Goal: Task Accomplishment & Management: Manage account settings

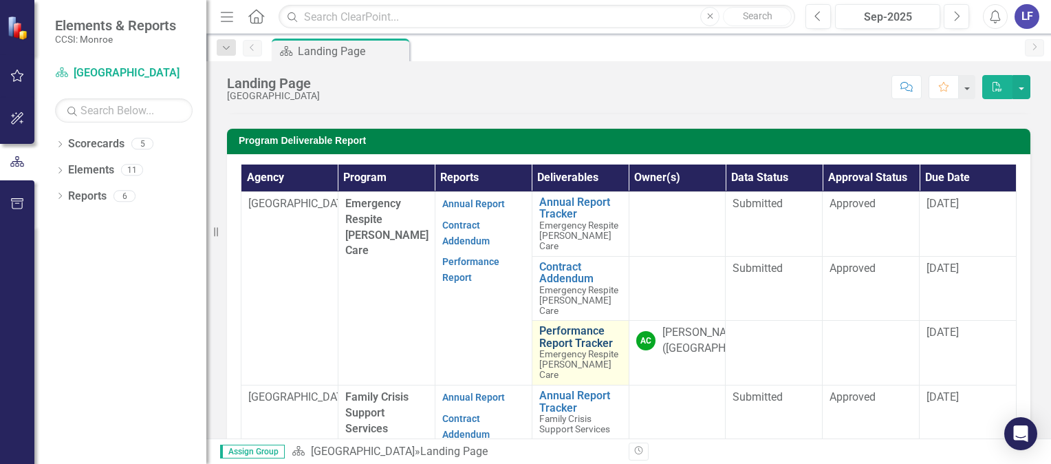
click at [573, 349] on link "Performance Report Tracker" at bounding box center [580, 337] width 83 height 24
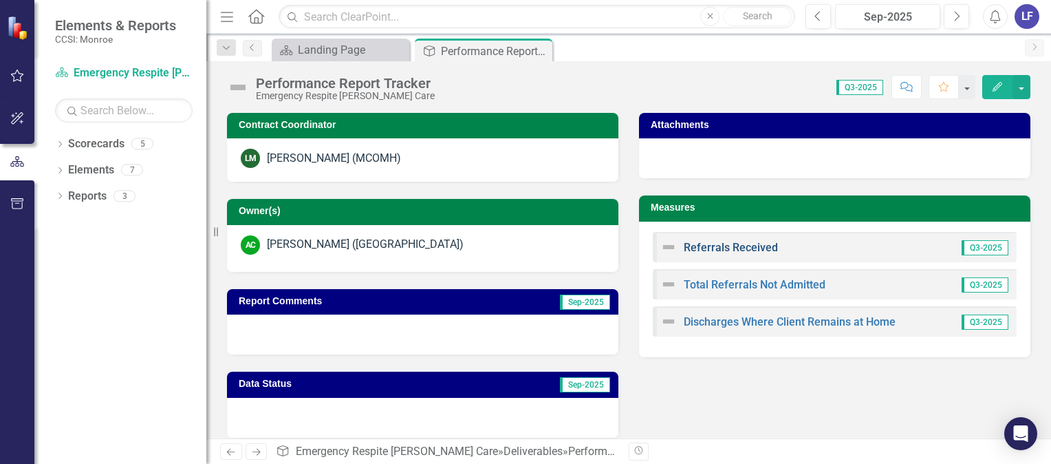
click at [746, 250] on link "Referrals Received" at bounding box center [731, 247] width 94 height 13
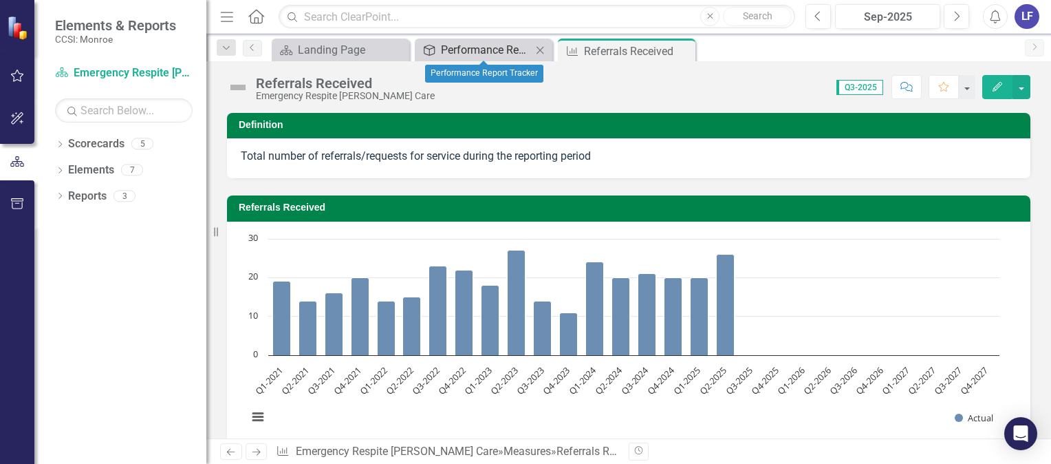
click at [494, 47] on div "Performance Report Tracker" at bounding box center [486, 49] width 91 height 17
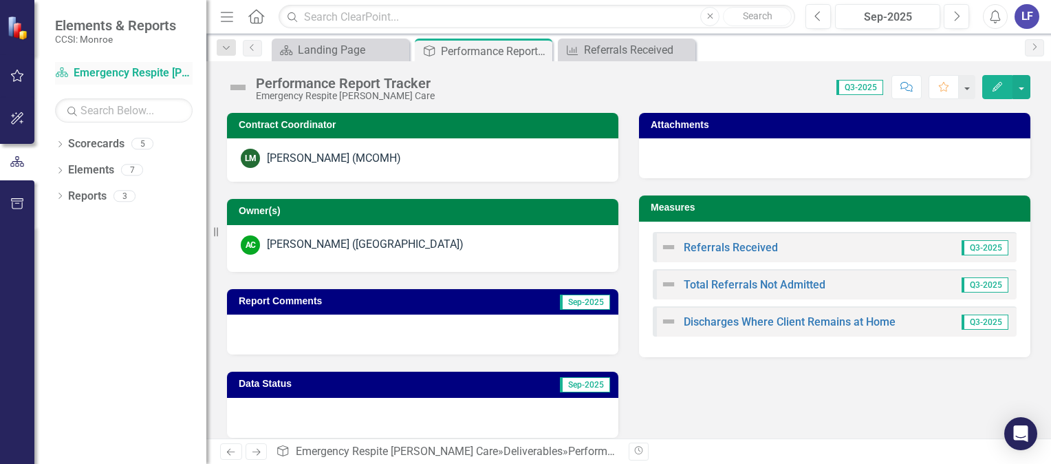
click at [124, 69] on link "Scorecard Emergency Respite [PERSON_NAME] Care" at bounding box center [124, 73] width 138 height 16
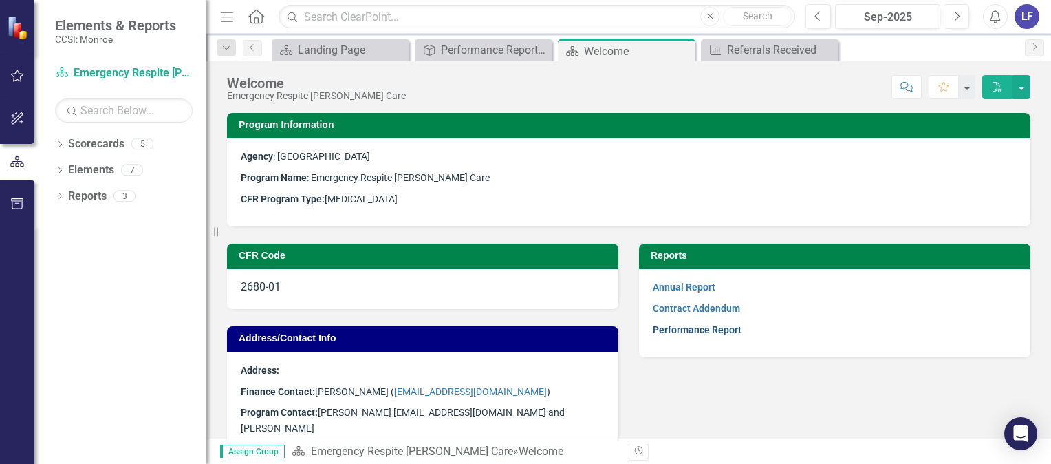
click at [677, 330] on link "Performance Report" at bounding box center [697, 329] width 89 height 11
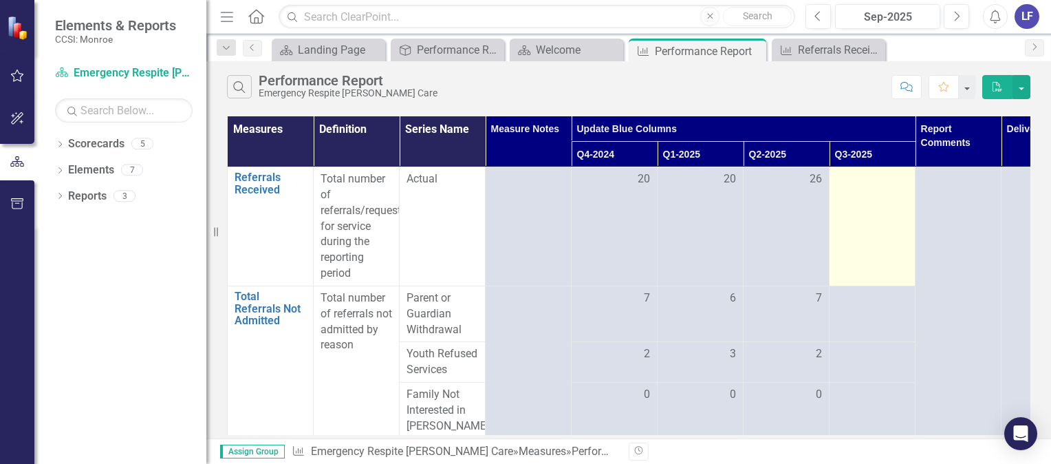
click at [861, 226] on td at bounding box center [872, 226] width 86 height 119
click at [890, 199] on td at bounding box center [872, 226] width 86 height 119
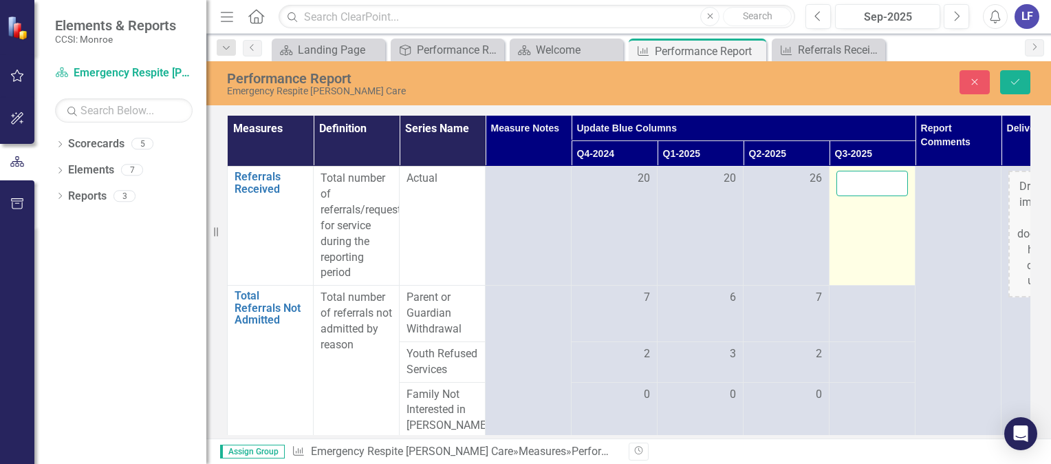
click at [878, 184] on input "number" at bounding box center [872, 183] width 72 height 25
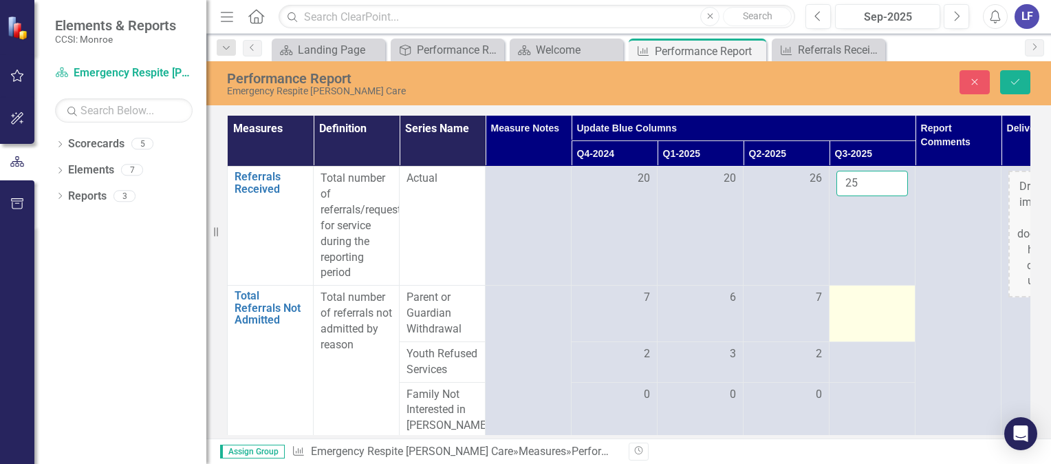
type input "25"
click at [878, 298] on div at bounding box center [872, 298] width 72 height 17
click at [861, 314] on td at bounding box center [872, 313] width 86 height 56
click at [868, 309] on td at bounding box center [872, 313] width 86 height 56
click at [867, 309] on td at bounding box center [872, 313] width 86 height 56
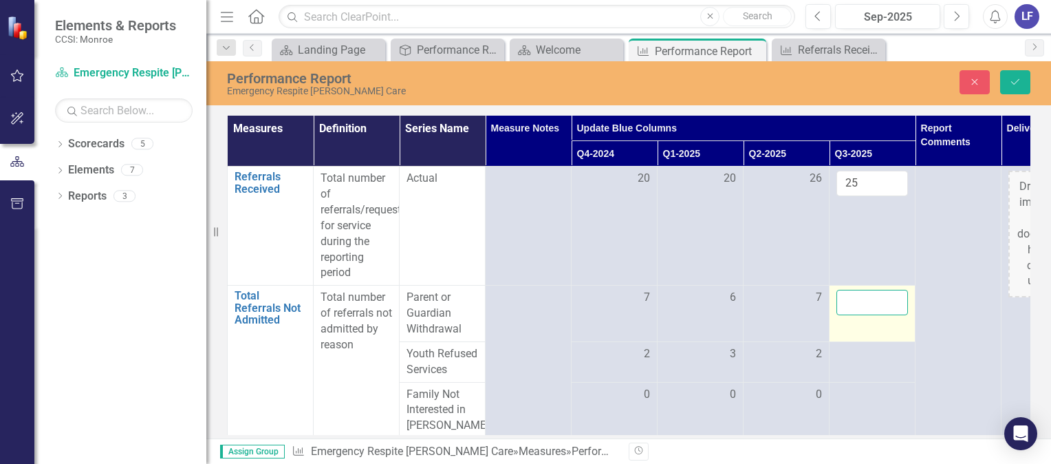
drag, startPoint x: 867, startPoint y: 309, endPoint x: 860, endPoint y: 303, distance: 9.3
click at [860, 303] on input "number" at bounding box center [872, 302] width 72 height 25
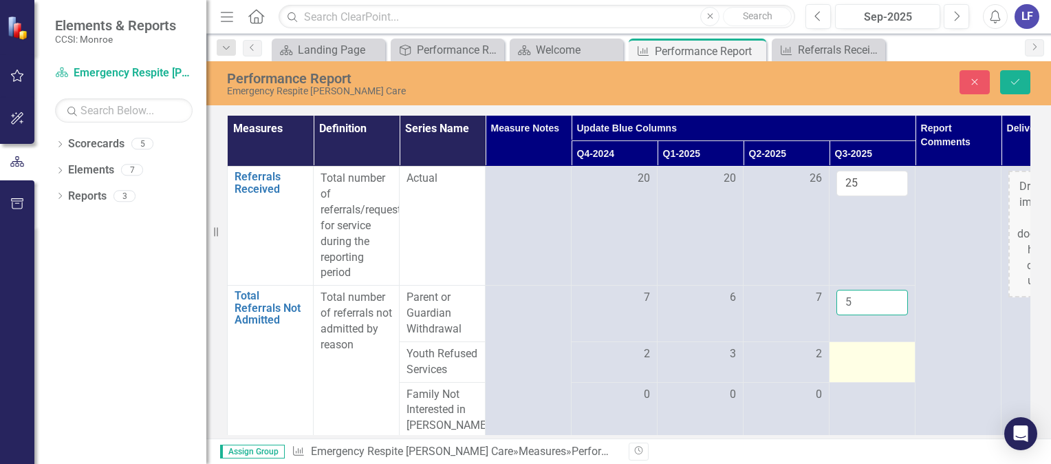
type input "5"
click at [853, 358] on div at bounding box center [872, 354] width 72 height 17
click at [855, 356] on input "number" at bounding box center [872, 358] width 72 height 25
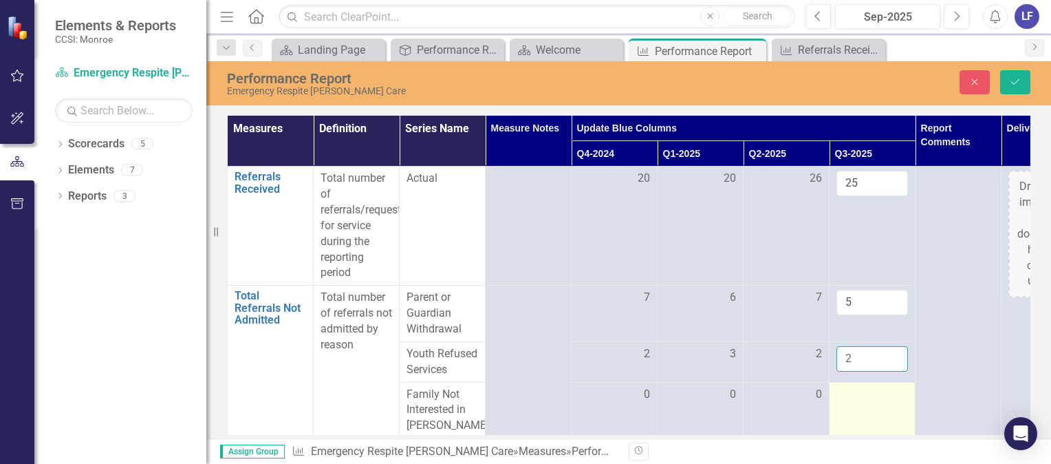
type input "2"
click at [857, 408] on td at bounding box center [872, 425] width 86 height 87
drag, startPoint x: 857, startPoint y: 408, endPoint x: 860, endPoint y: 401, distance: 7.4
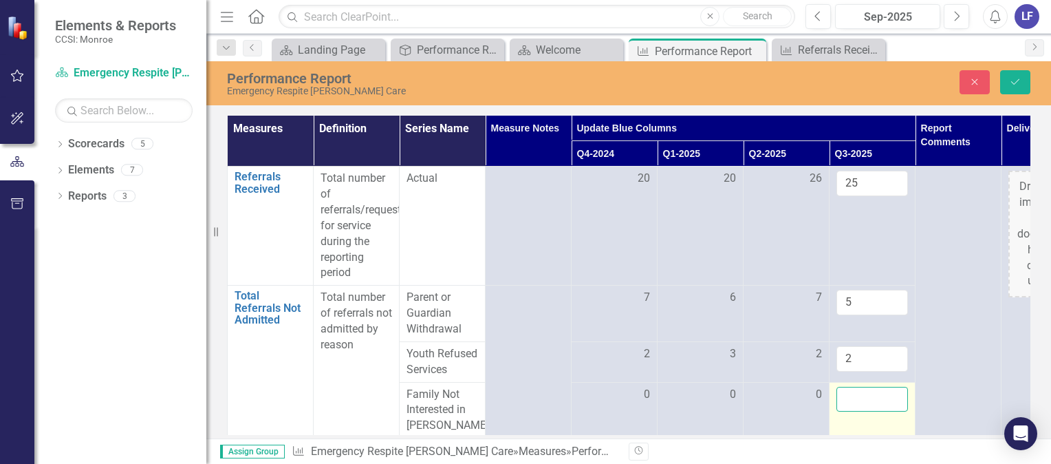
click at [860, 401] on input "number" at bounding box center [872, 399] width 72 height 25
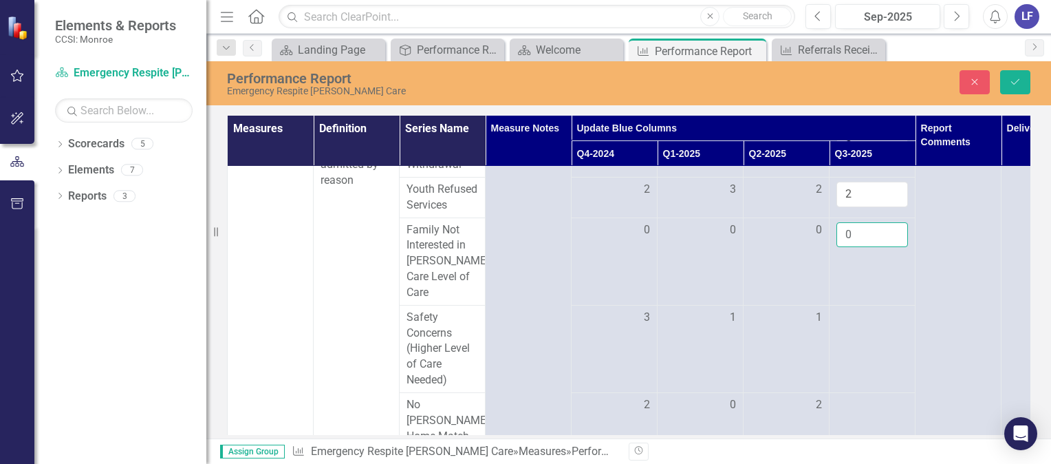
scroll to position [168, 0]
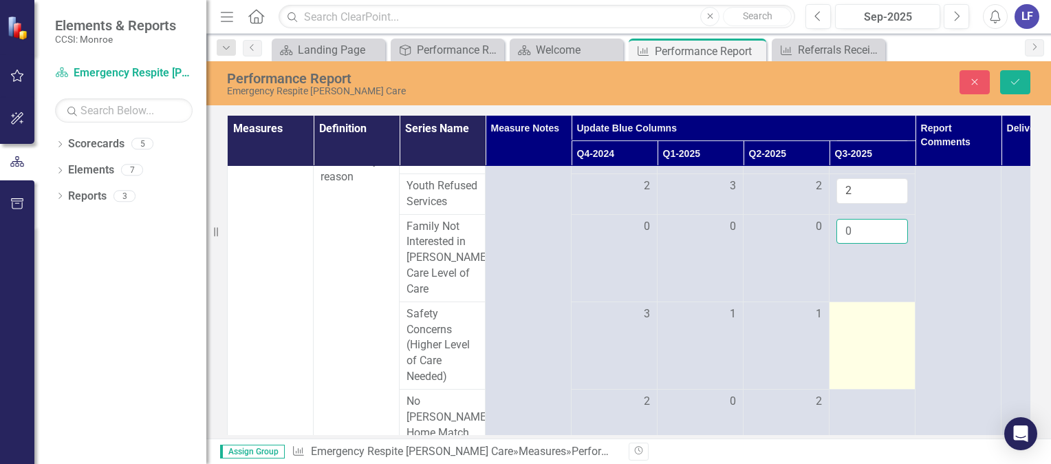
type input "0"
click at [873, 329] on td at bounding box center [872, 344] width 86 height 87
click at [847, 310] on td at bounding box center [872, 344] width 86 height 87
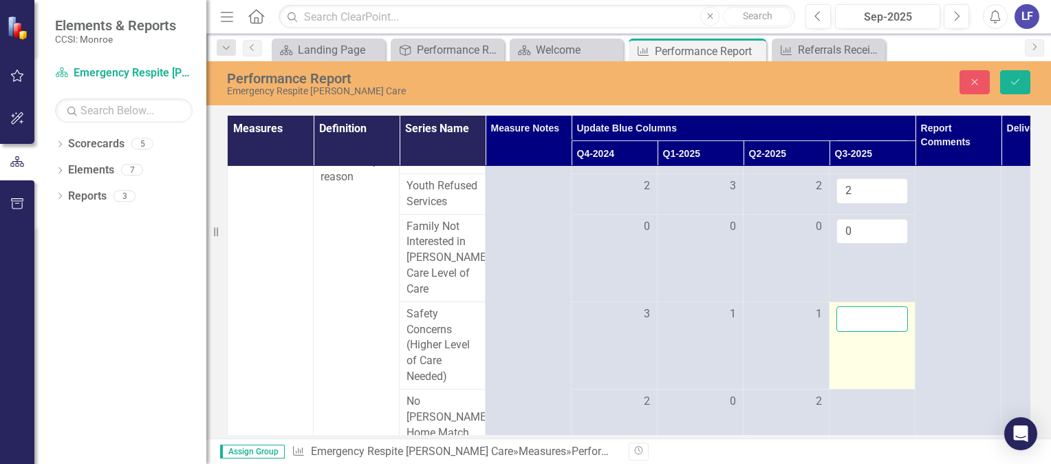
drag, startPoint x: 847, startPoint y: 310, endPoint x: 848, endPoint y: 299, distance: 11.1
click at [848, 306] on input "number" at bounding box center [872, 318] width 72 height 25
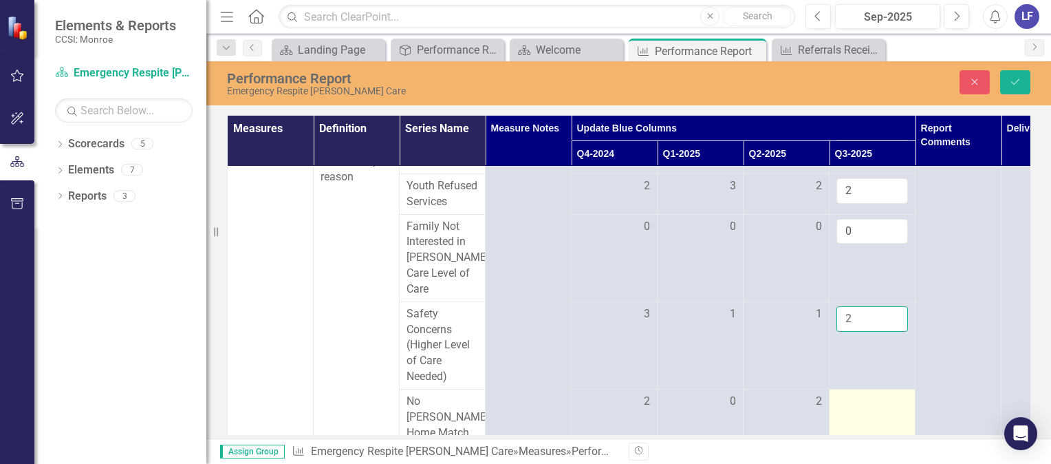
type input "2"
click at [849, 393] on div at bounding box center [872, 401] width 72 height 17
click at [852, 393] on div at bounding box center [872, 401] width 72 height 17
click at [851, 393] on input "number" at bounding box center [872, 405] width 72 height 25
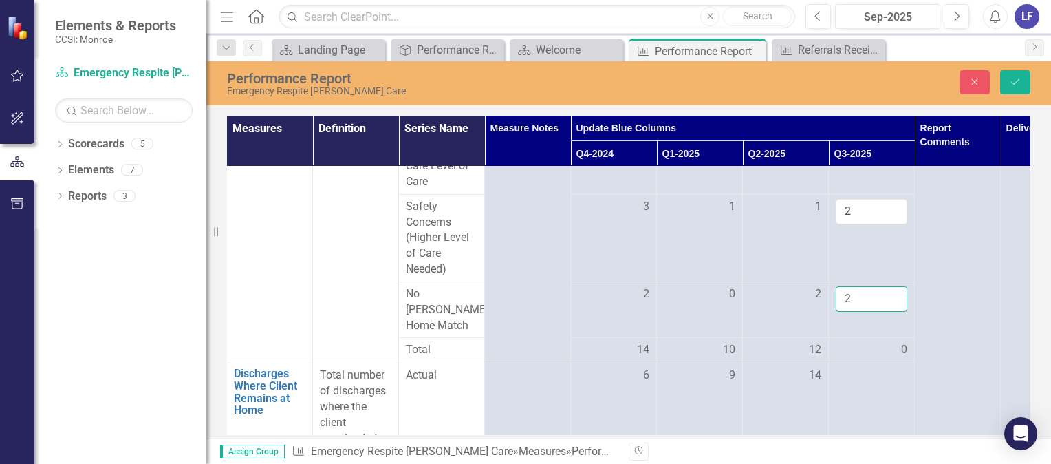
scroll to position [317, 1]
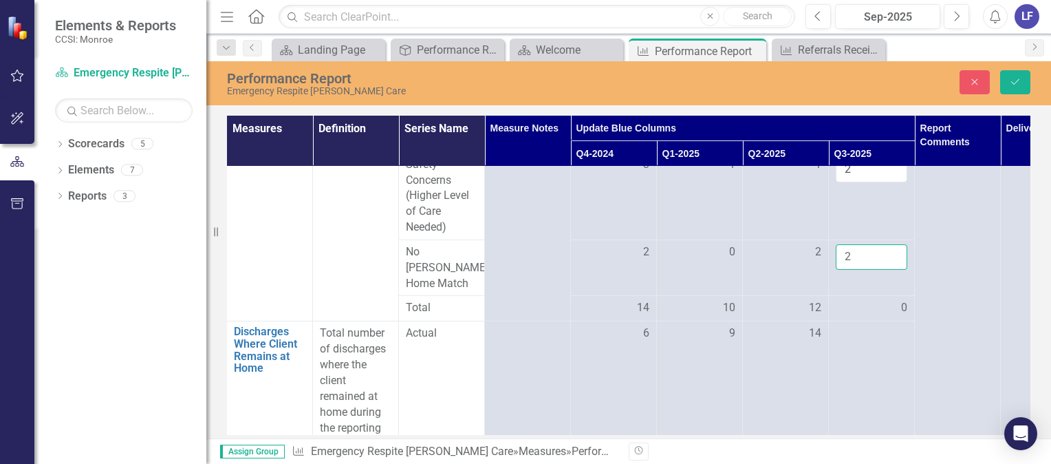
type input "2"
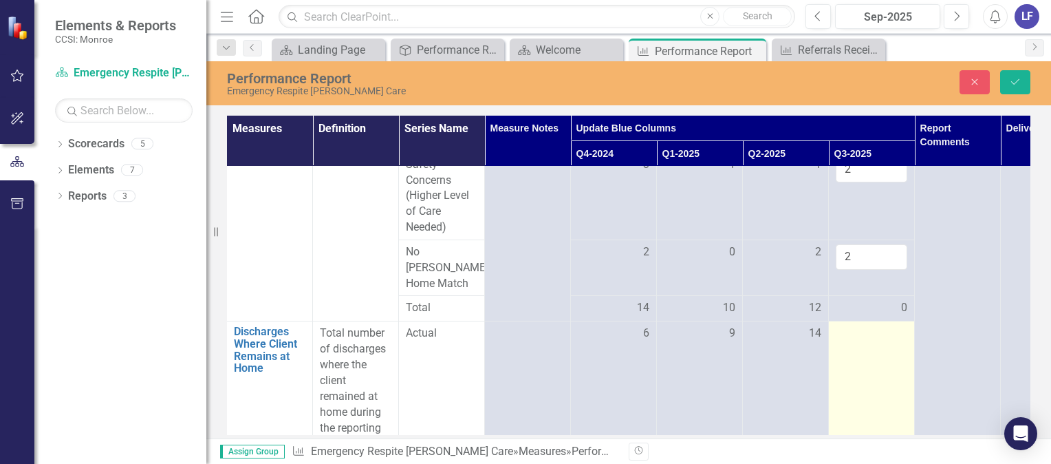
click at [887, 346] on td at bounding box center [872, 388] width 86 height 135
click at [884, 330] on td at bounding box center [872, 388] width 86 height 135
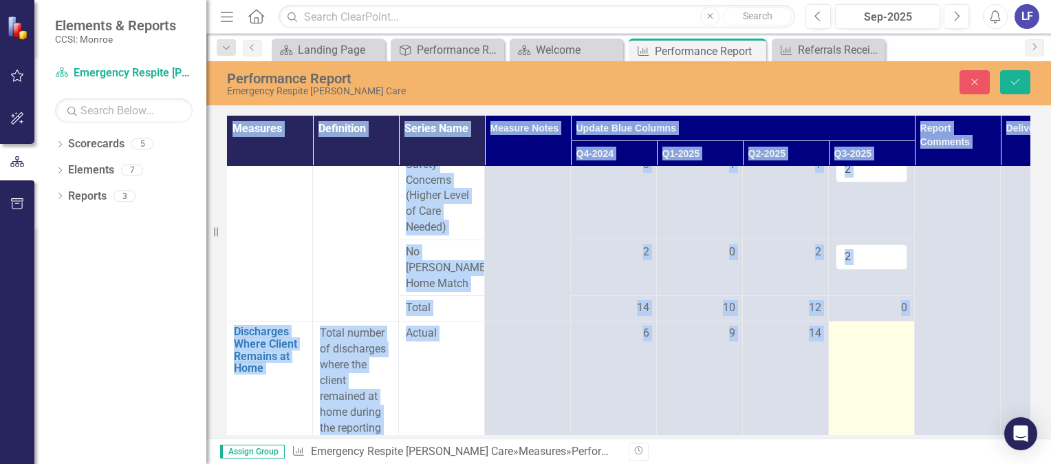
click at [884, 330] on td at bounding box center [872, 388] width 86 height 135
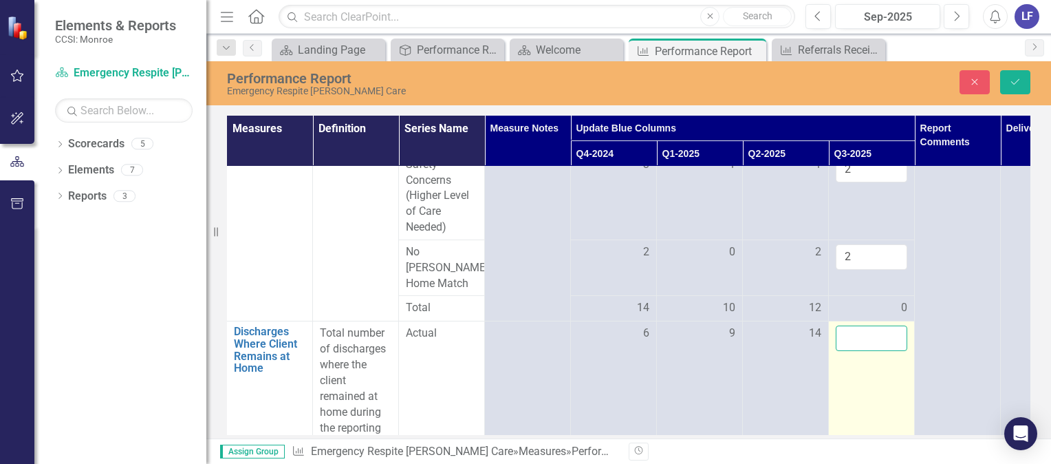
click at [863, 325] on input "number" at bounding box center [872, 337] width 72 height 25
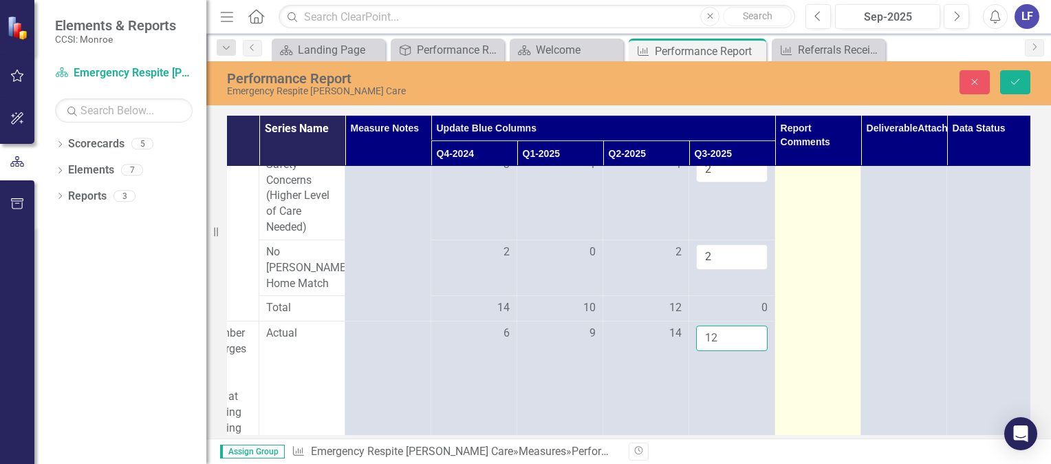
scroll to position [0, 140]
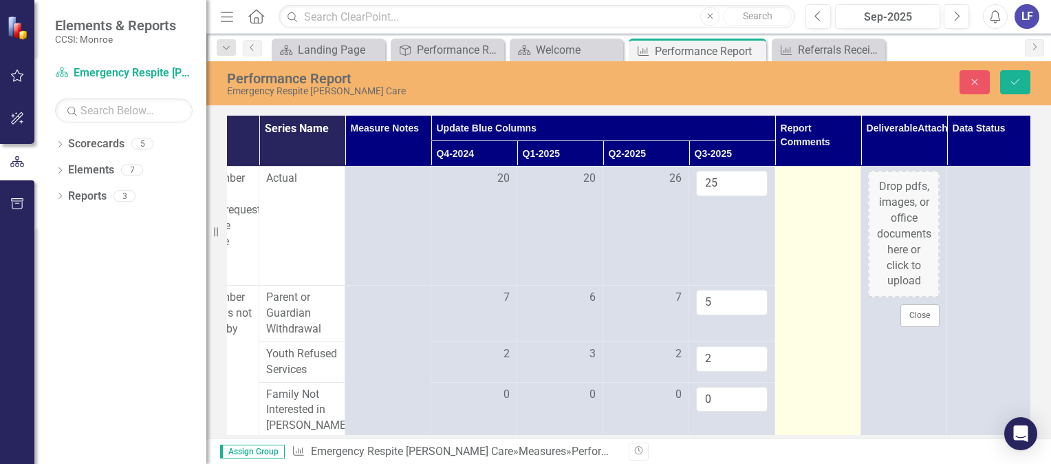
type input "12"
click at [795, 186] on div at bounding box center [818, 179] width 72 height 17
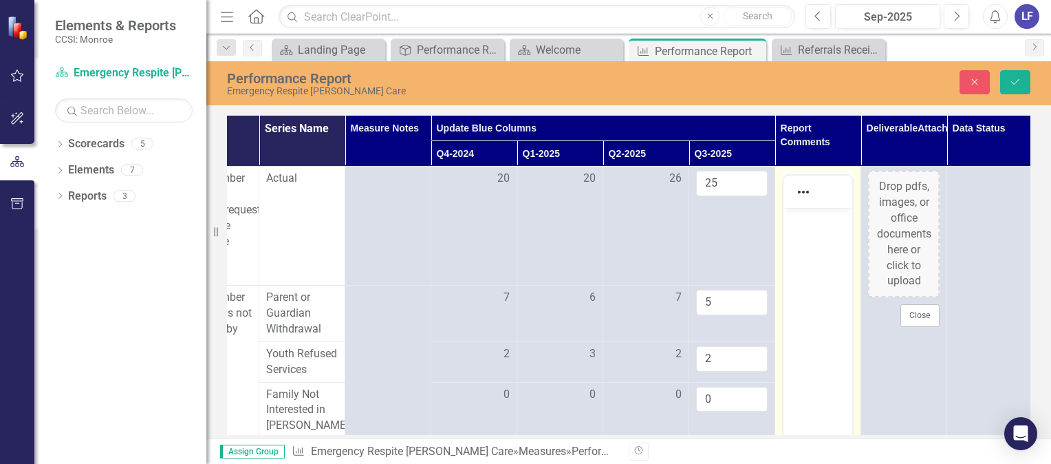
scroll to position [0, 0]
click at [791, 217] on p "Rich Text Area. Press ALT-0 for help." at bounding box center [818, 219] width 62 height 17
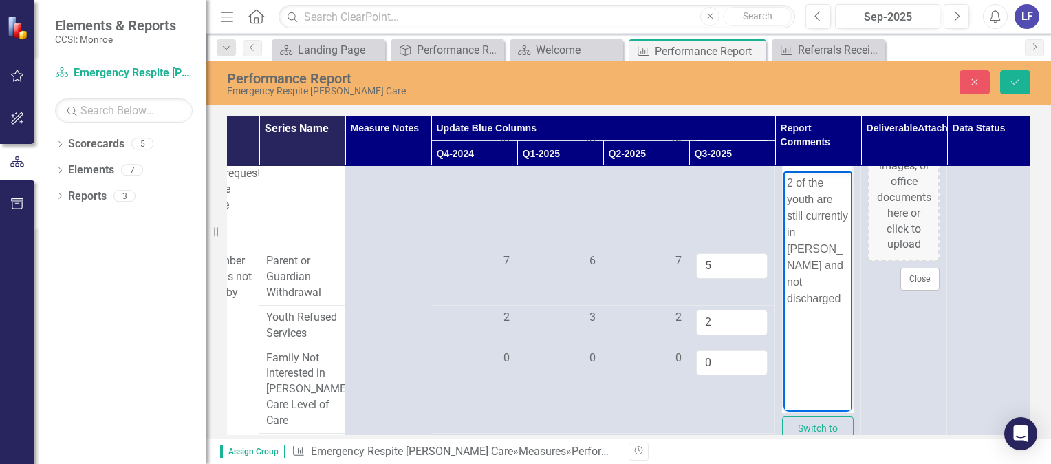
scroll to position [0, 140]
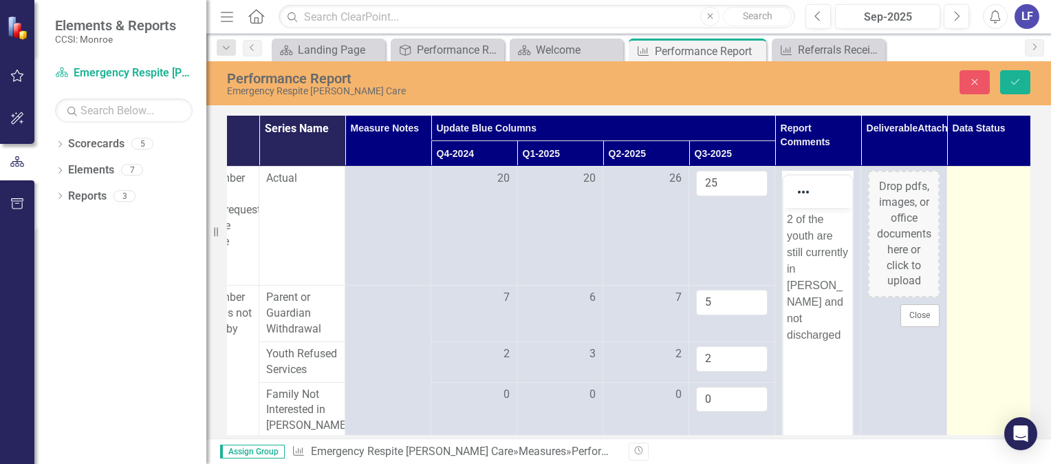
click at [989, 175] on div at bounding box center [990, 179] width 72 height 17
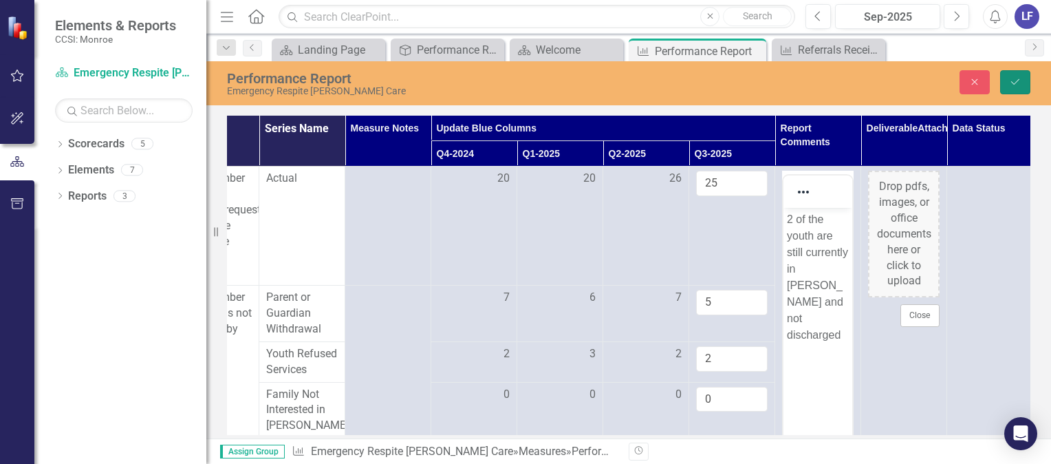
click at [1013, 80] on icon "Save" at bounding box center [1015, 82] width 12 height 10
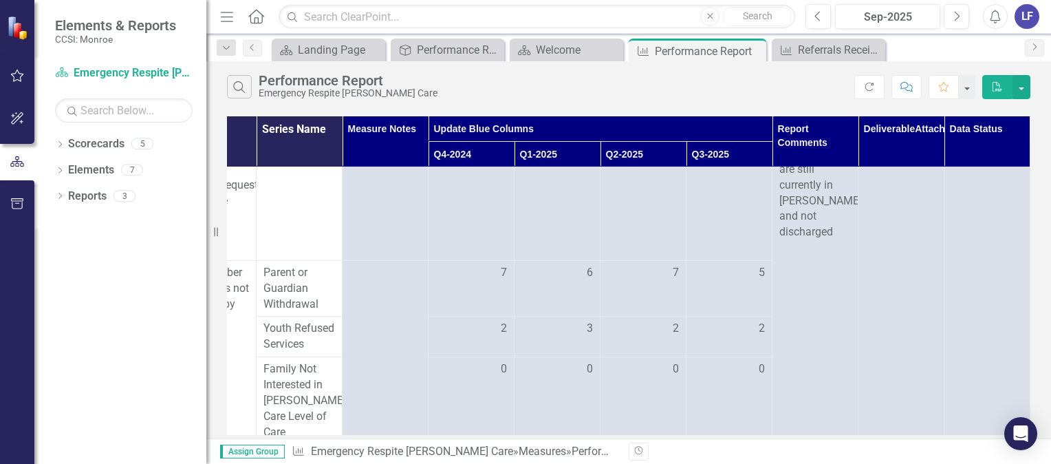
scroll to position [0, 152]
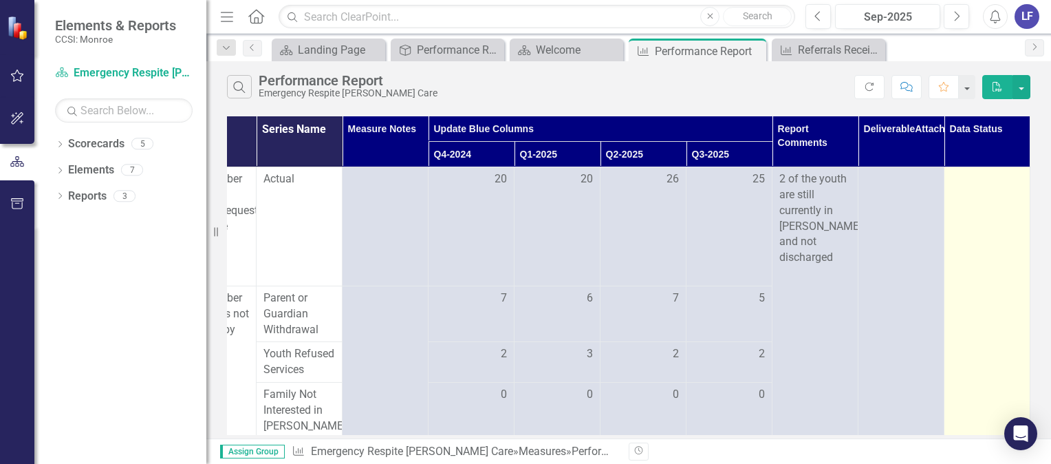
click at [959, 180] on div at bounding box center [987, 179] width 72 height 17
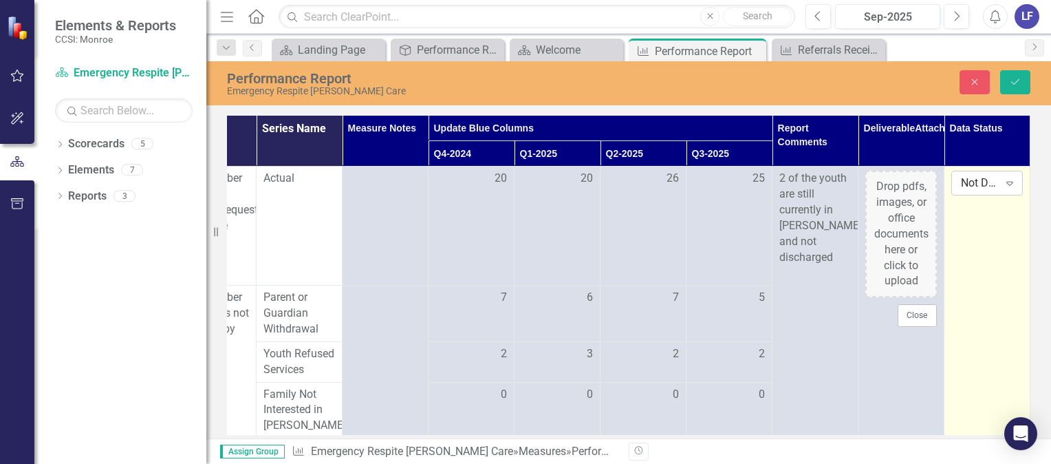
drag, startPoint x: 959, startPoint y: 180, endPoint x: 999, endPoint y: 181, distance: 39.9
click at [1003, 181] on icon "Expand" at bounding box center [1010, 182] width 14 height 11
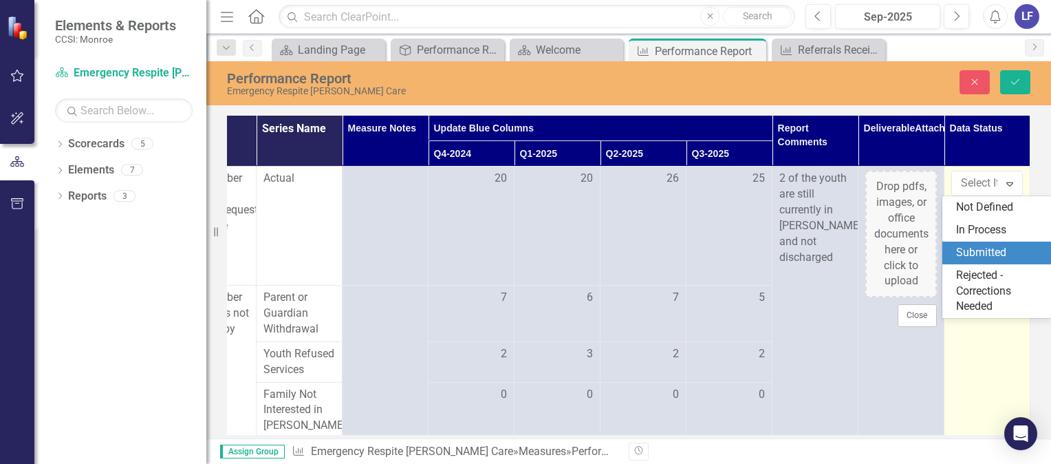
click at [981, 251] on div "Submitted" at bounding box center [1000, 253] width 88 height 16
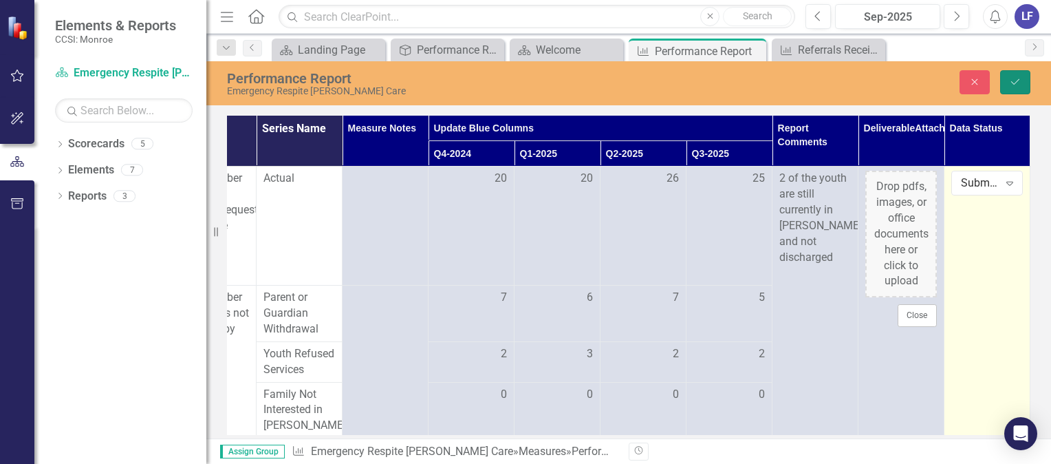
click at [1017, 85] on icon "Save" at bounding box center [1015, 82] width 12 height 10
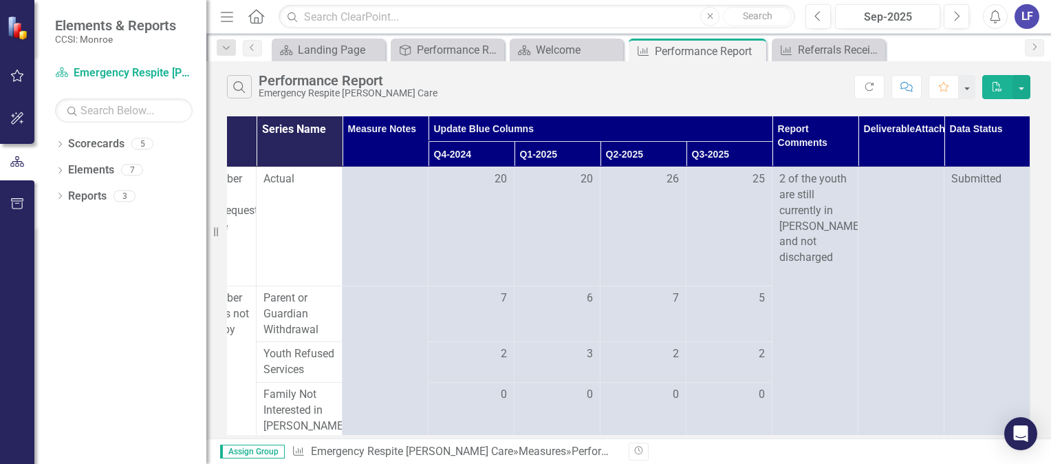
scroll to position [0, 148]
click at [257, 21] on icon "Home" at bounding box center [256, 16] width 18 height 14
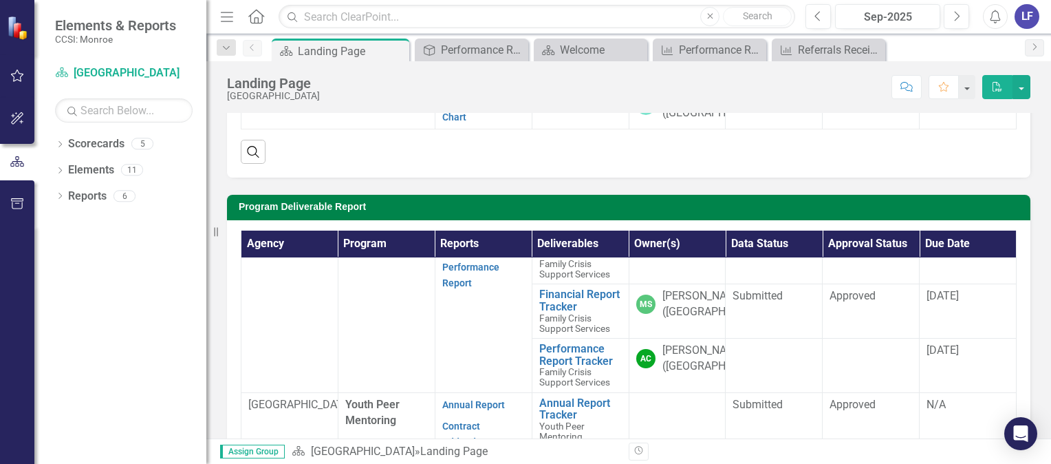
scroll to position [344, 0]
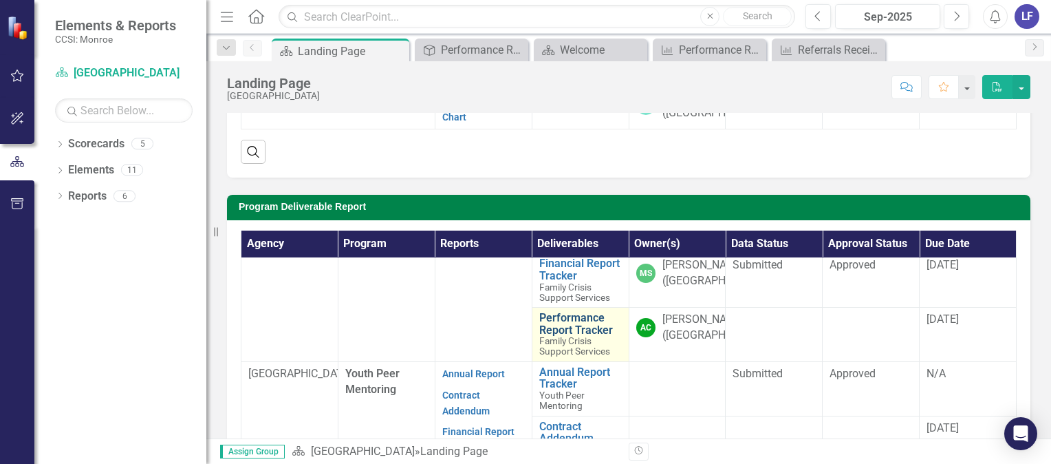
click at [579, 336] on link "Performance Report Tracker" at bounding box center [580, 324] width 83 height 24
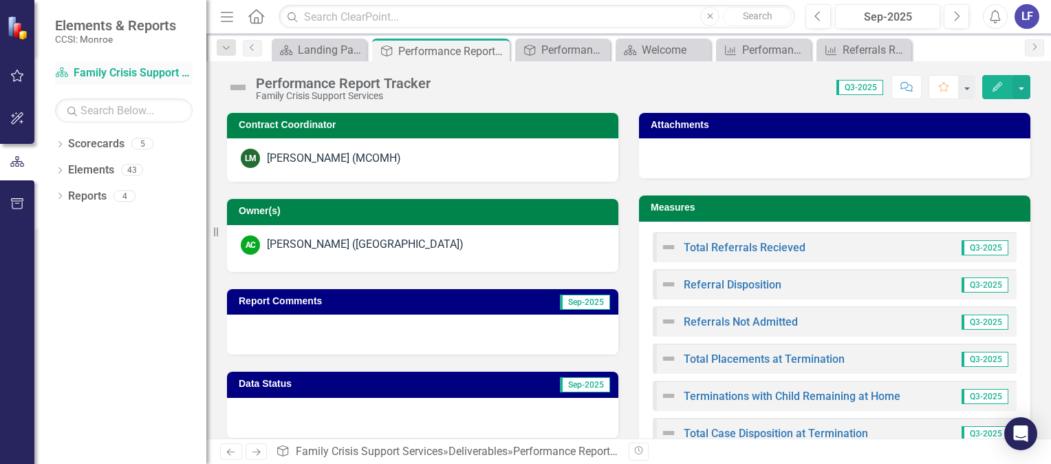
click at [103, 70] on link "Scorecard Family Crisis Support Services" at bounding box center [124, 73] width 138 height 16
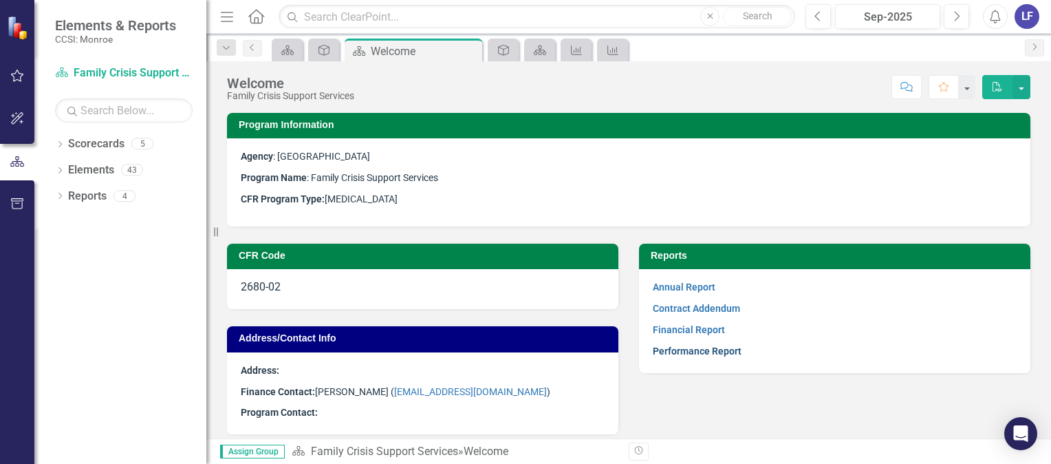
click at [683, 351] on link "Performance Report" at bounding box center [697, 350] width 89 height 11
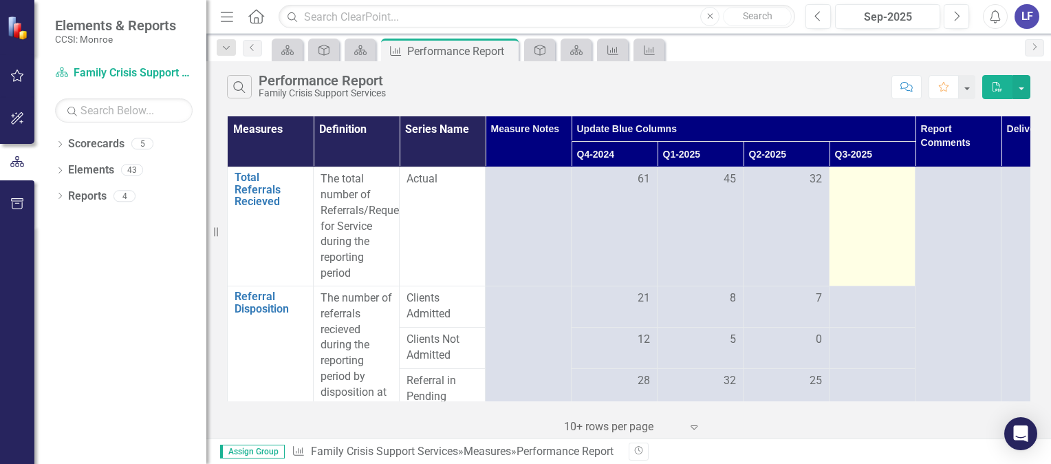
click at [887, 204] on td at bounding box center [872, 226] width 86 height 119
click at [884, 201] on td at bounding box center [872, 226] width 86 height 119
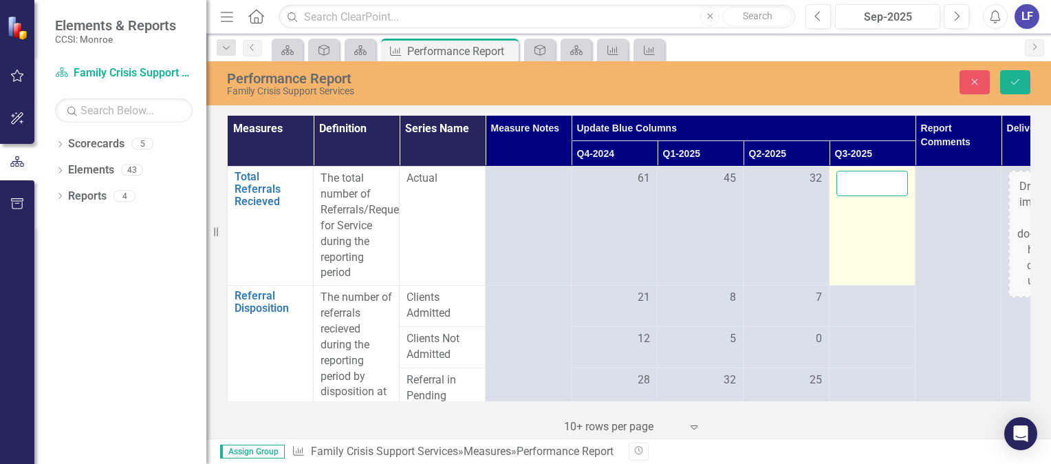
click at [866, 189] on input "number" at bounding box center [872, 183] width 72 height 25
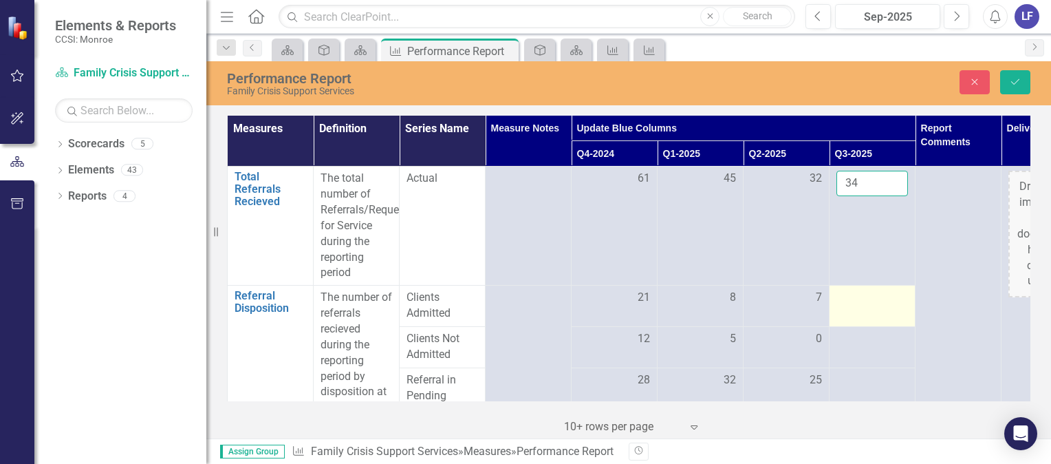
type input "34"
click at [846, 307] on td at bounding box center [872, 305] width 86 height 41
click at [850, 305] on div at bounding box center [872, 298] width 72 height 17
click at [849, 303] on input "number" at bounding box center [872, 302] width 72 height 25
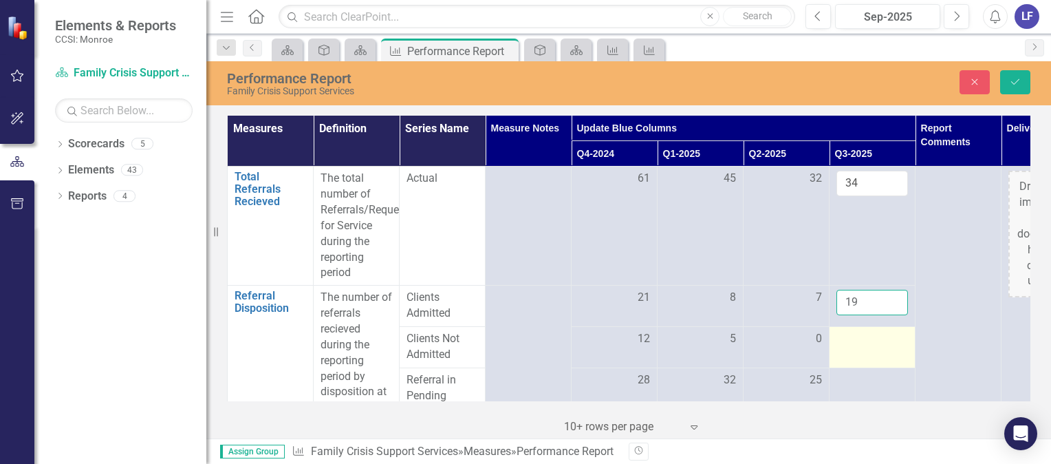
type input "19"
click at [853, 339] on div at bounding box center [872, 339] width 72 height 17
click at [879, 345] on div at bounding box center [872, 339] width 72 height 17
click at [861, 346] on div at bounding box center [872, 339] width 72 height 17
click at [860, 345] on div at bounding box center [872, 339] width 72 height 17
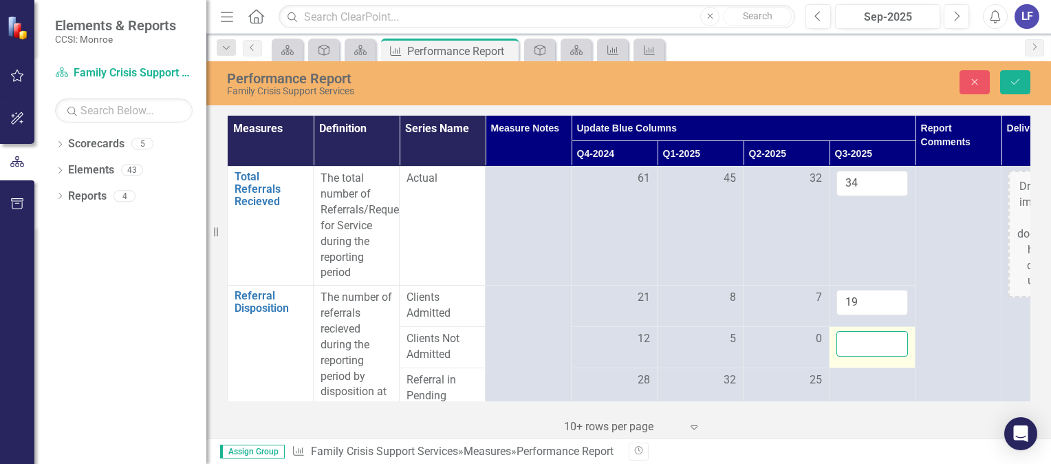
drag, startPoint x: 860, startPoint y: 345, endPoint x: 851, endPoint y: 345, distance: 9.0
click at [851, 345] on input "number" at bounding box center [872, 343] width 72 height 25
type input "2"
click at [847, 380] on div at bounding box center [872, 380] width 72 height 17
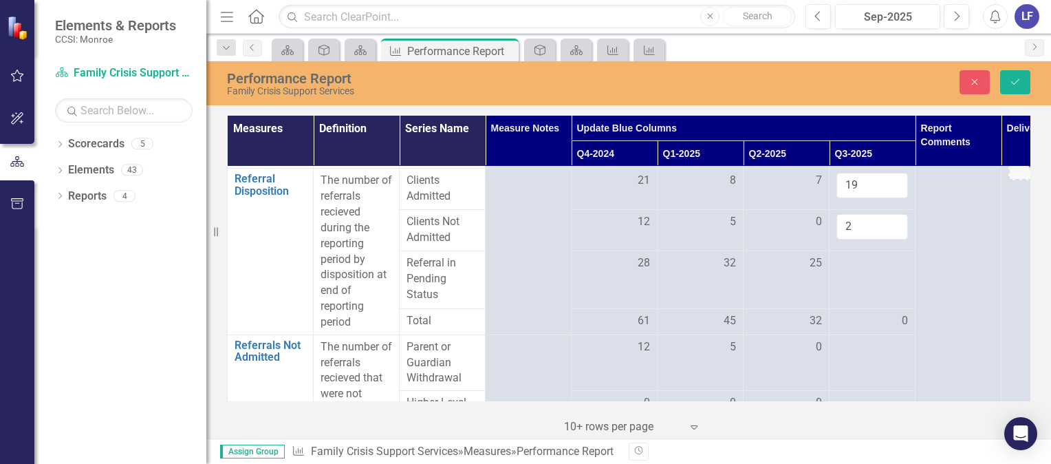
scroll to position [122, 0]
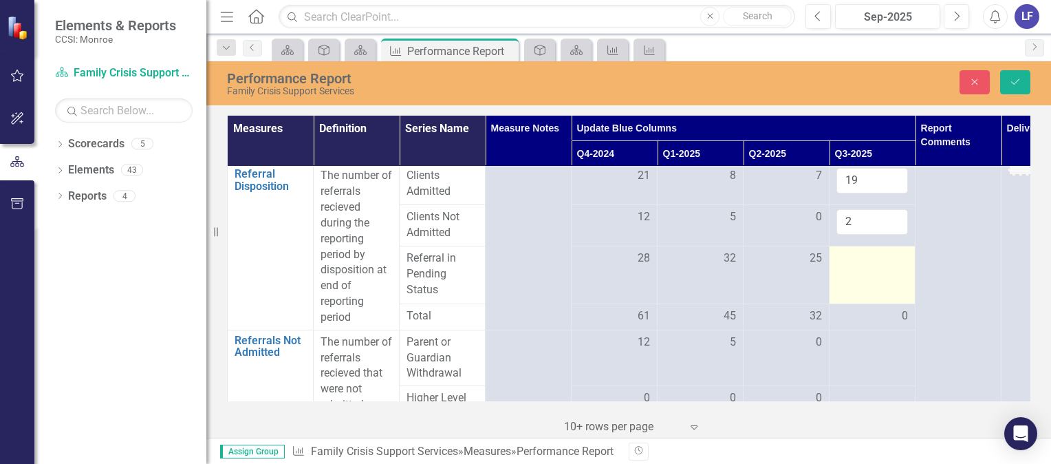
click at [855, 265] on div at bounding box center [872, 258] width 72 height 17
click at [851, 264] on input "number" at bounding box center [872, 262] width 72 height 25
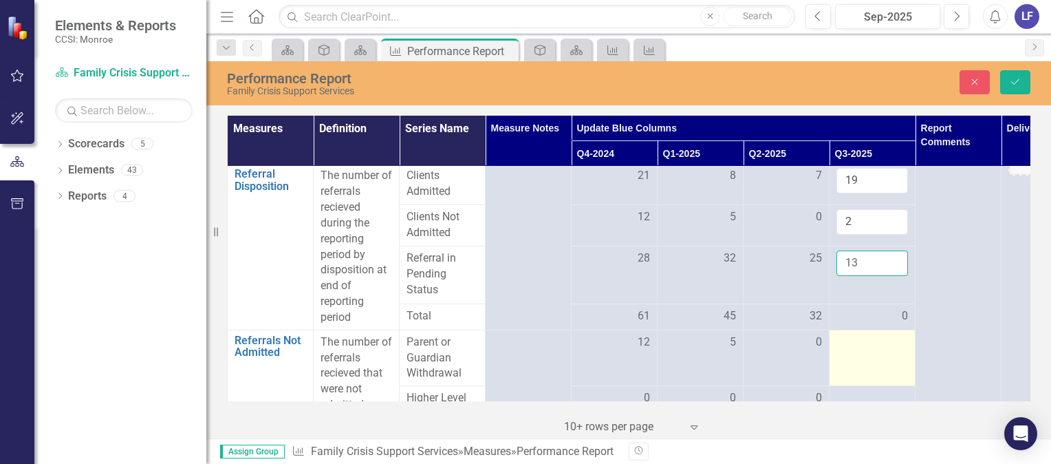
type input "13"
click at [855, 356] on td at bounding box center [872, 357] width 86 height 56
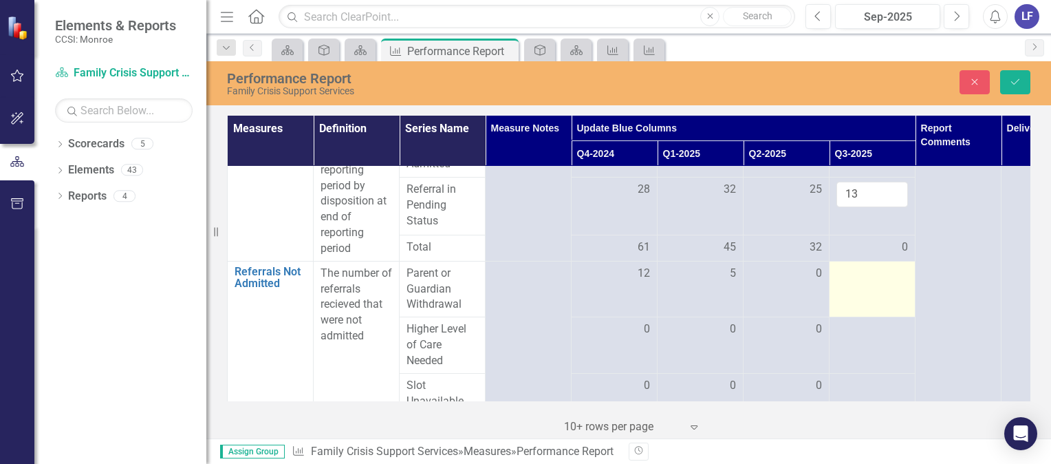
click at [888, 296] on td at bounding box center [872, 289] width 86 height 56
click at [885, 285] on td at bounding box center [872, 289] width 86 height 56
drag, startPoint x: 885, startPoint y: 285, endPoint x: 860, endPoint y: 276, distance: 27.0
click at [860, 276] on input "number" at bounding box center [872, 277] width 72 height 25
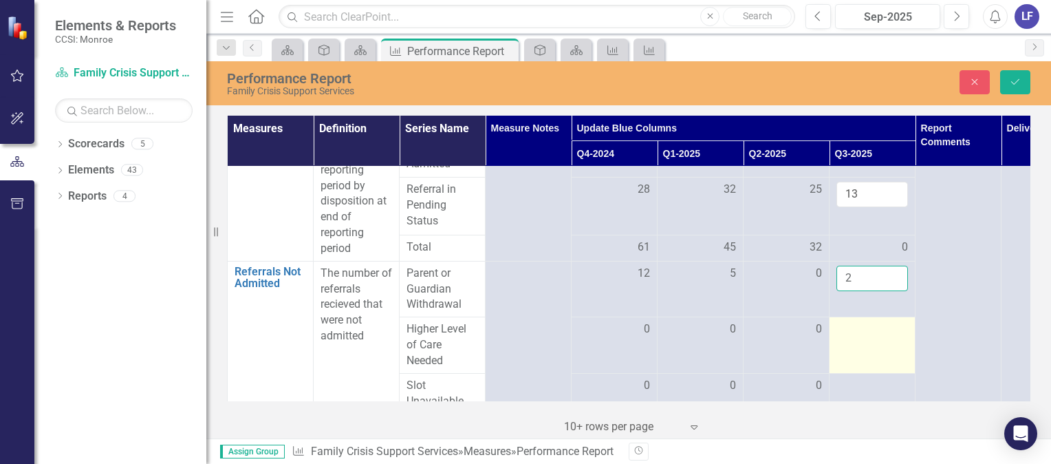
type input "2"
click at [849, 338] on div at bounding box center [872, 329] width 72 height 17
click at [849, 333] on div at bounding box center [872, 329] width 72 height 17
click at [849, 328] on input "number" at bounding box center [872, 333] width 72 height 25
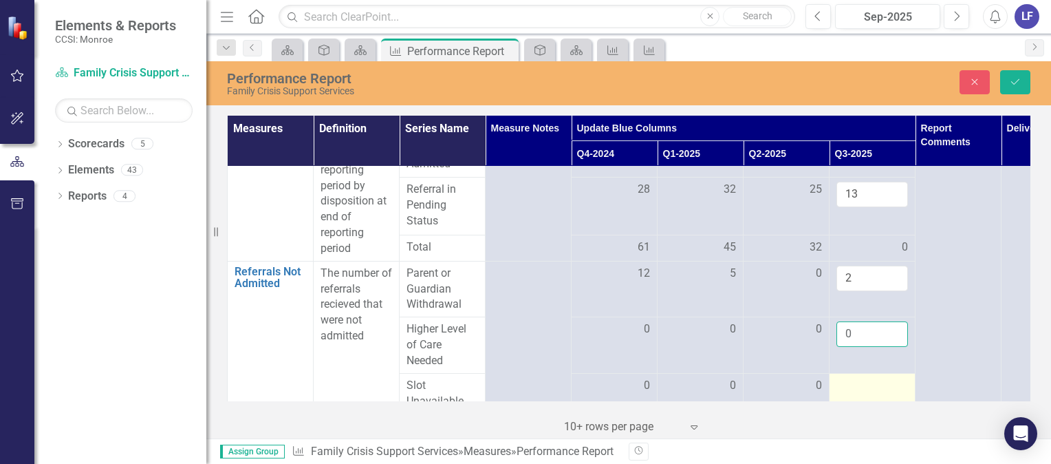
type input "0"
click at [858, 382] on div at bounding box center [872, 386] width 72 height 17
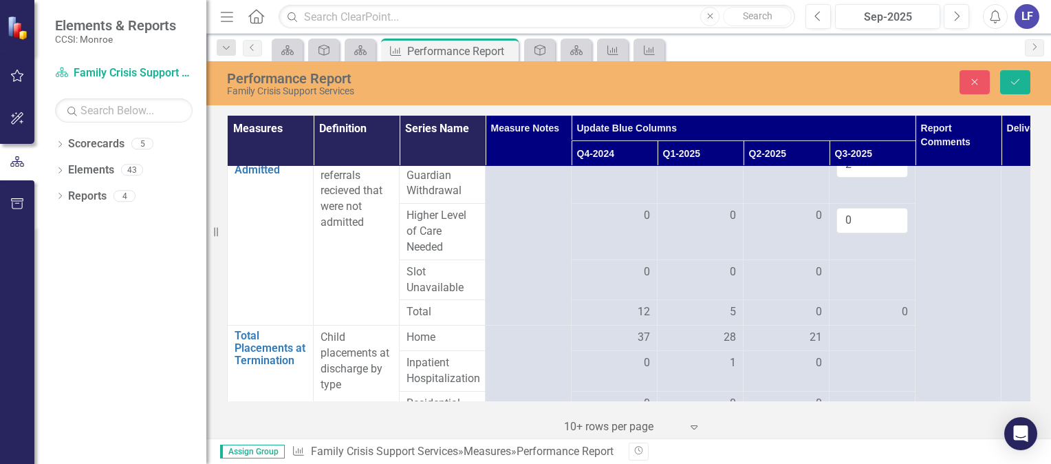
scroll to position [326, 0]
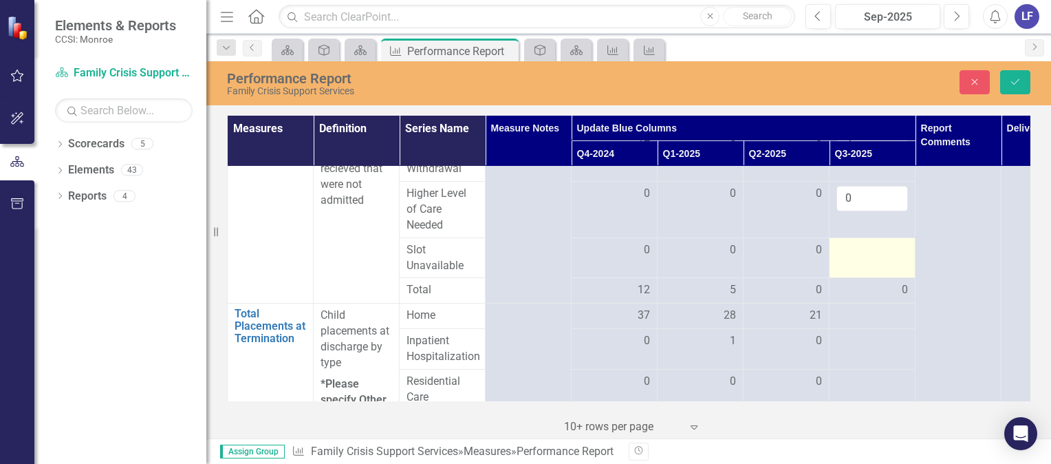
click at [868, 261] on td at bounding box center [872, 257] width 86 height 41
drag, startPoint x: 868, startPoint y: 261, endPoint x: 847, endPoint y: 257, distance: 21.9
click at [847, 257] on input "number" at bounding box center [872, 254] width 72 height 25
type input "0"
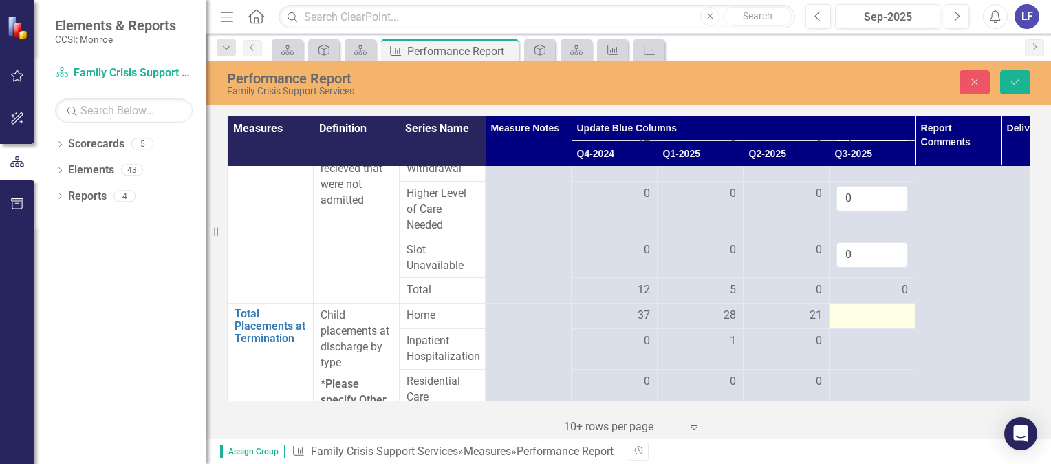
click at [849, 316] on div at bounding box center [872, 315] width 72 height 17
click at [852, 318] on div at bounding box center [872, 315] width 72 height 17
click at [852, 323] on input "number" at bounding box center [872, 319] width 72 height 25
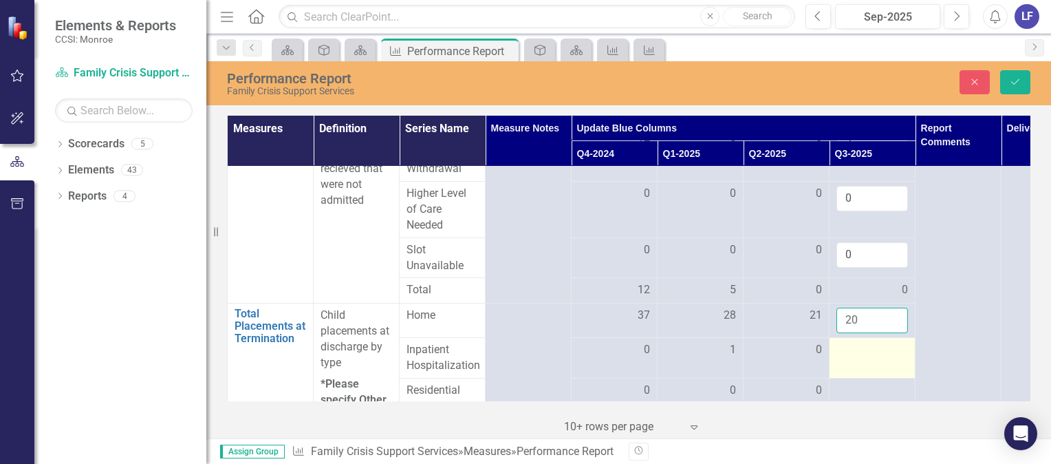
type input "20"
click at [851, 360] on td at bounding box center [872, 358] width 86 height 41
click at [849, 358] on input "number" at bounding box center [872, 354] width 72 height 25
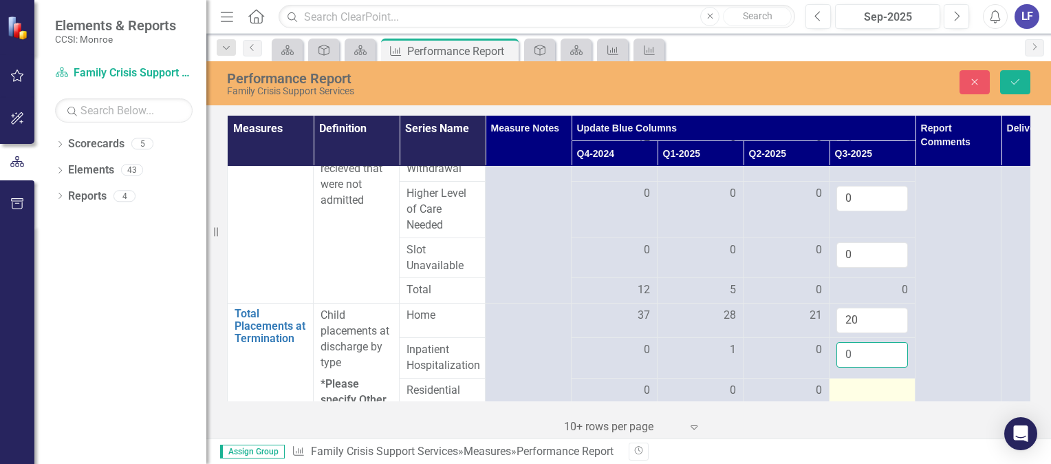
type input "0"
click at [873, 383] on div at bounding box center [872, 390] width 72 height 17
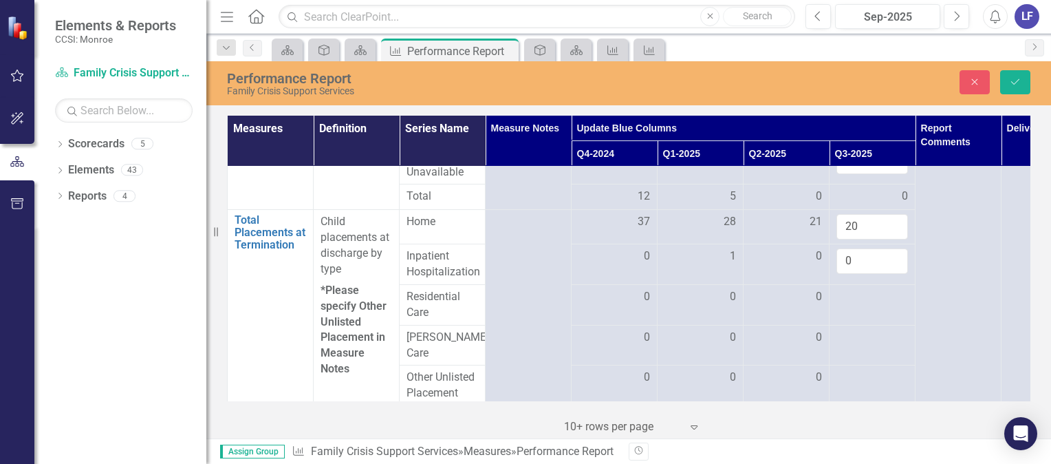
scroll to position [437, 0]
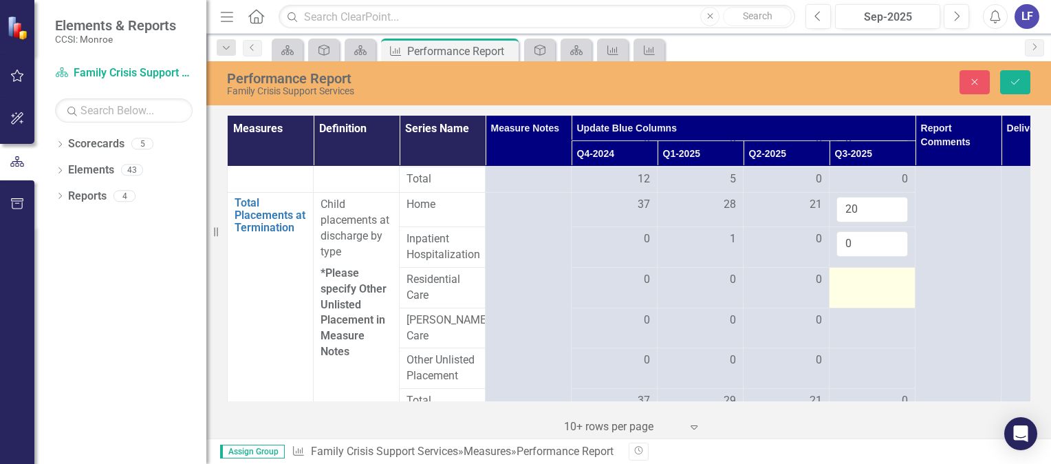
click at [862, 294] on td at bounding box center [872, 288] width 86 height 41
click at [862, 293] on td at bounding box center [872, 288] width 86 height 41
drag, startPoint x: 862, startPoint y: 293, endPoint x: 851, endPoint y: 288, distance: 12.6
click at [851, 288] on input "number" at bounding box center [872, 284] width 72 height 25
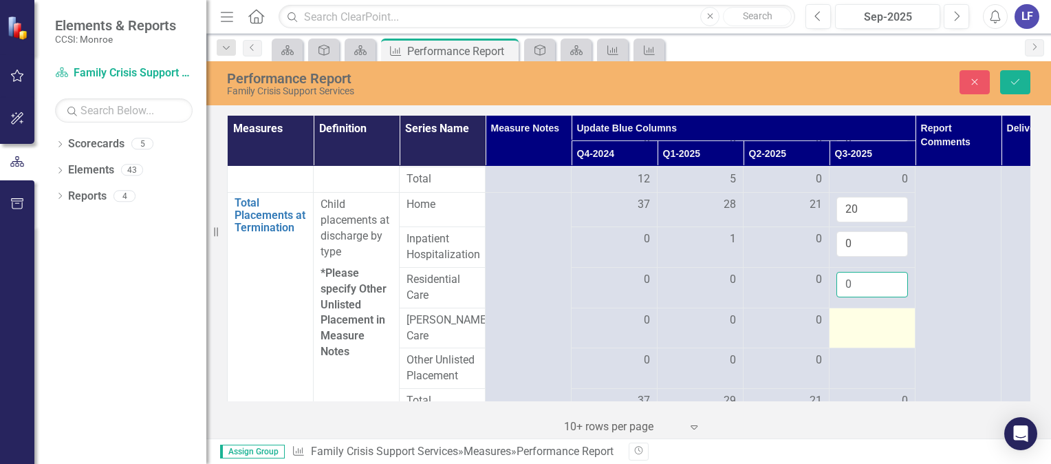
type input "0"
click at [859, 323] on div at bounding box center [872, 320] width 72 height 17
click at [858, 324] on div at bounding box center [872, 320] width 72 height 17
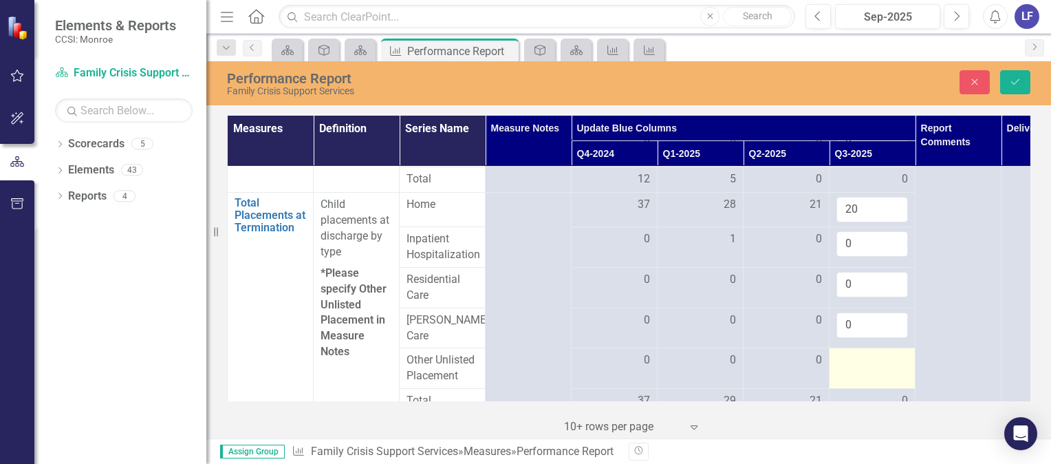
type input "0"
click at [850, 358] on div at bounding box center [872, 360] width 72 height 17
click at [849, 361] on div at bounding box center [872, 360] width 72 height 17
click at [847, 358] on input "number" at bounding box center [872, 364] width 72 height 25
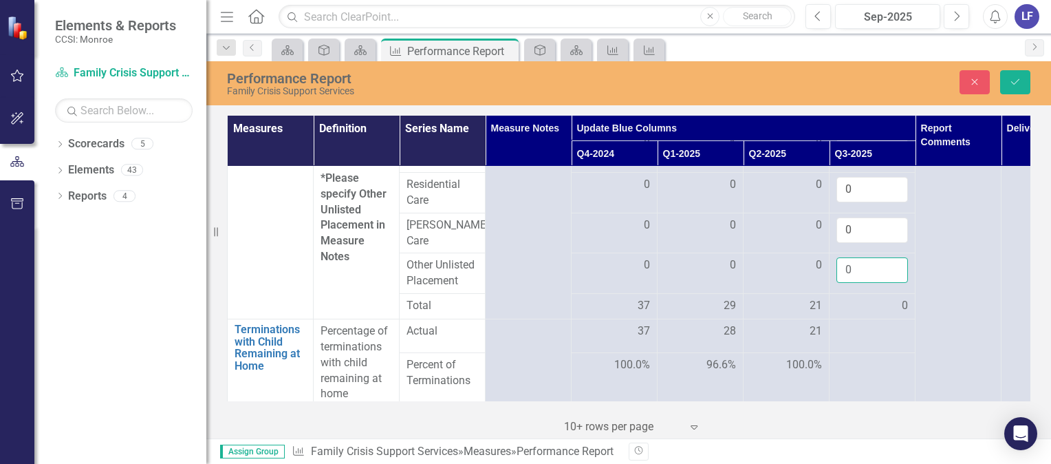
scroll to position [536, 0]
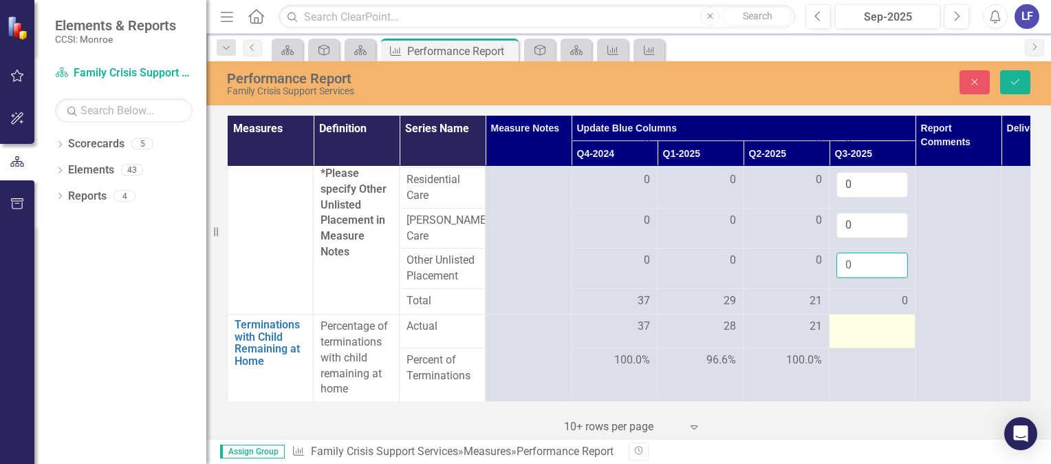
type input "0"
click at [869, 325] on div at bounding box center [872, 326] width 72 height 17
click at [868, 325] on div at bounding box center [872, 326] width 72 height 17
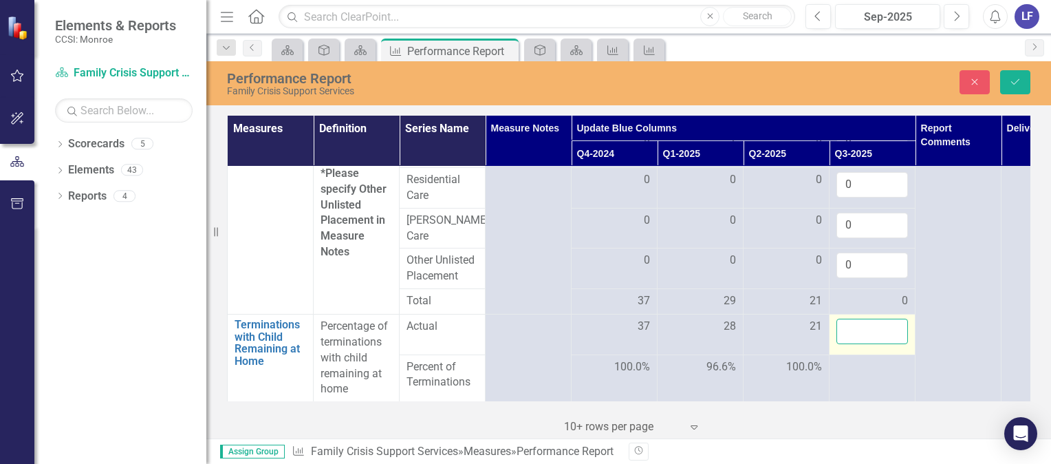
drag, startPoint x: 868, startPoint y: 325, endPoint x: 860, endPoint y: 329, distance: 9.2
click at [860, 329] on input "number" at bounding box center [872, 330] width 72 height 25
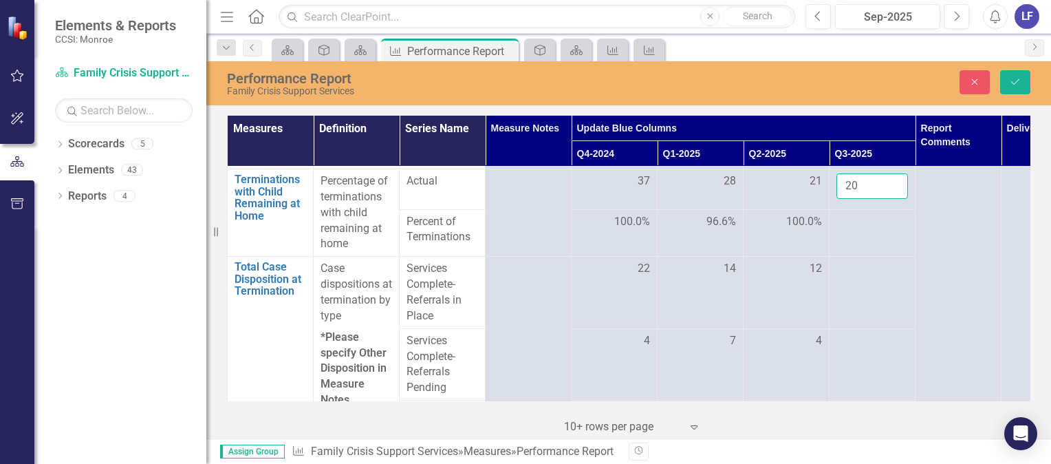
scroll to position [686, 0]
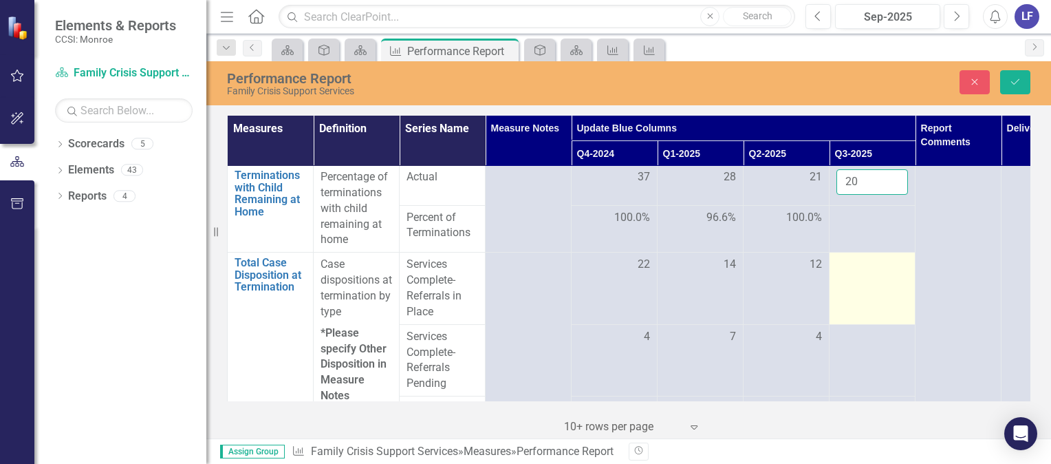
type input "20"
click at [878, 284] on td at bounding box center [872, 288] width 86 height 72
click at [860, 257] on div at bounding box center [872, 265] width 72 height 17
click at [851, 279] on td at bounding box center [872, 288] width 86 height 72
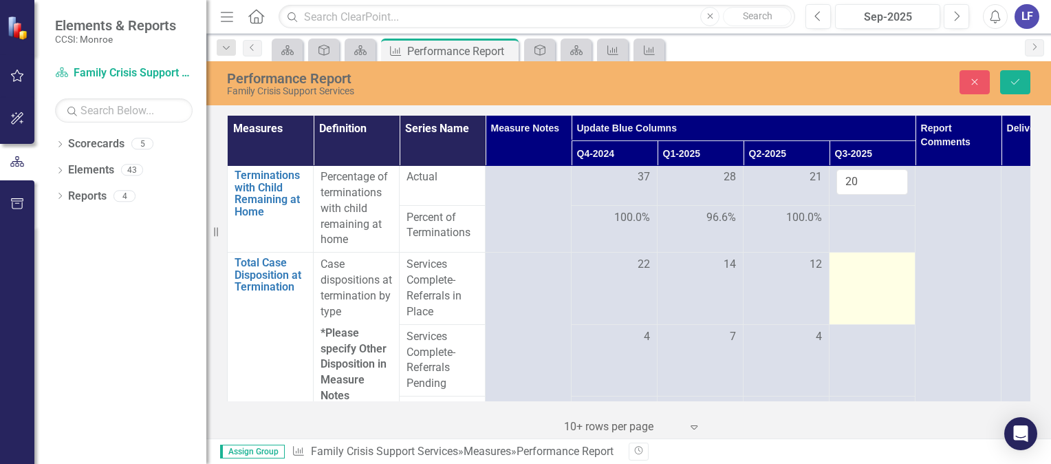
click at [850, 273] on td at bounding box center [872, 288] width 86 height 72
click at [849, 270] on input "number" at bounding box center [872, 269] width 72 height 25
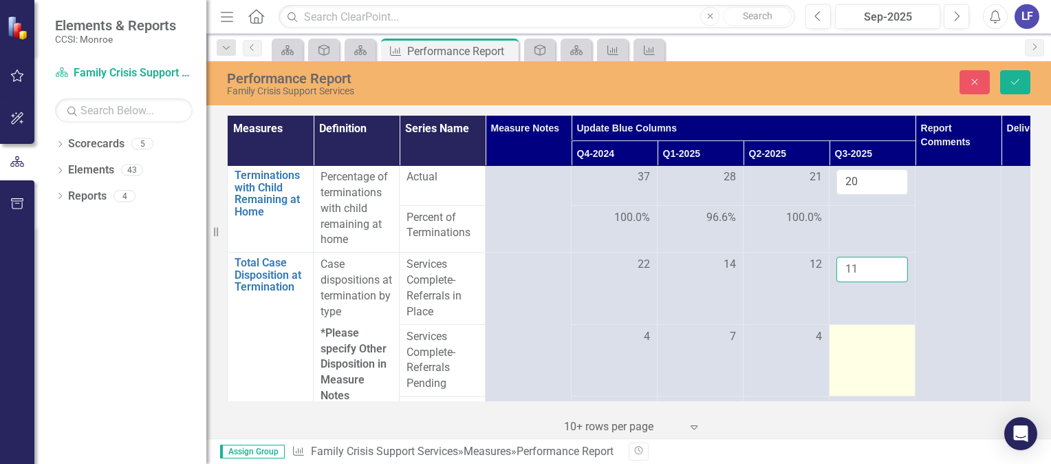
type input "11"
click at [843, 342] on td at bounding box center [872, 360] width 86 height 72
click at [864, 354] on td at bounding box center [872, 360] width 86 height 72
click at [862, 353] on td at bounding box center [872, 360] width 86 height 72
drag, startPoint x: 862, startPoint y: 353, endPoint x: 851, endPoint y: 334, distance: 21.6
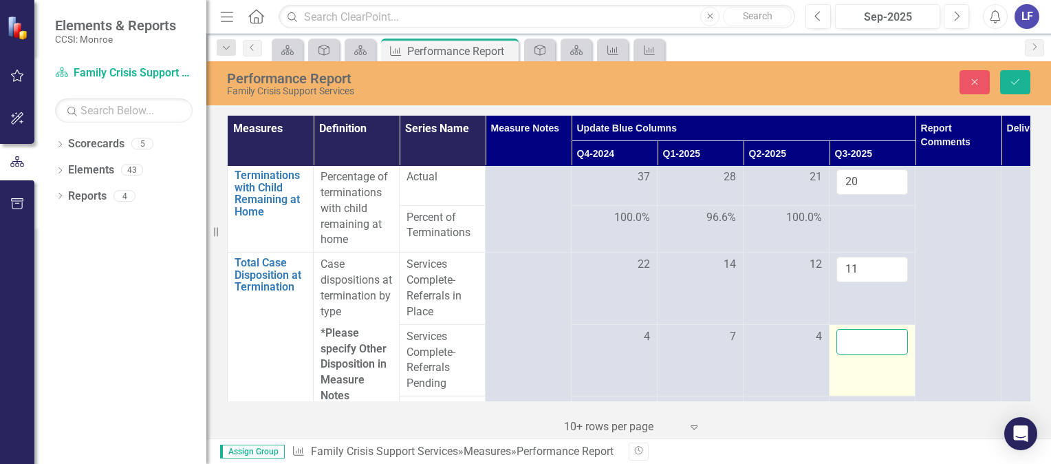
click at [851, 334] on input "number" at bounding box center [872, 341] width 72 height 25
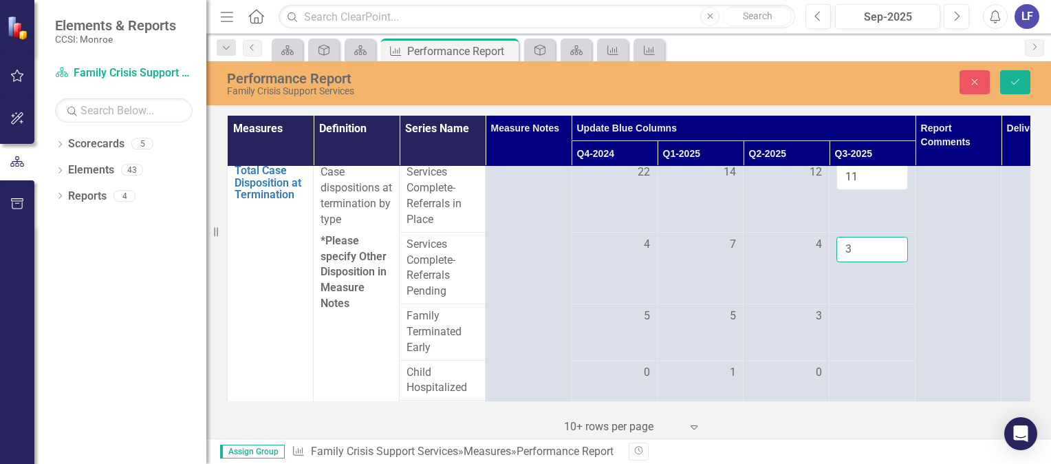
scroll to position [787, 0]
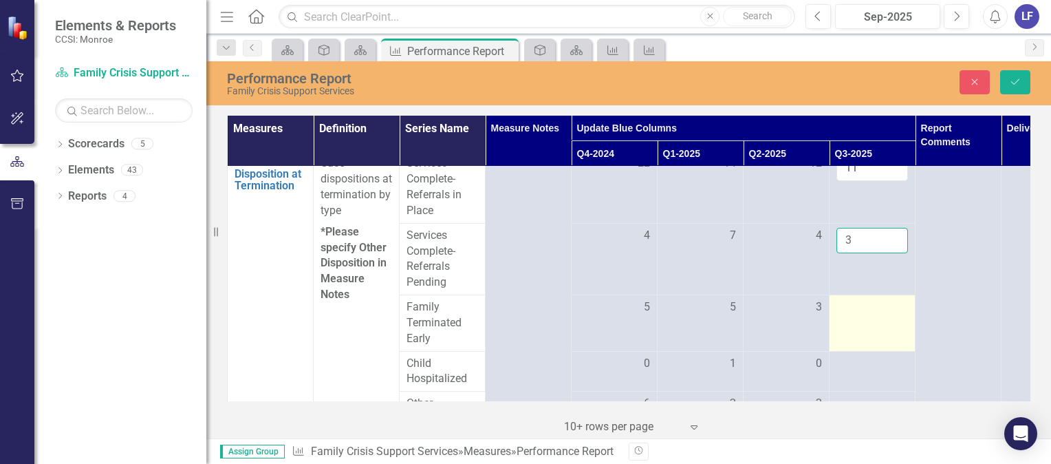
type input "3"
click at [860, 321] on td at bounding box center [872, 323] width 86 height 56
click at [847, 310] on input "number" at bounding box center [872, 311] width 72 height 25
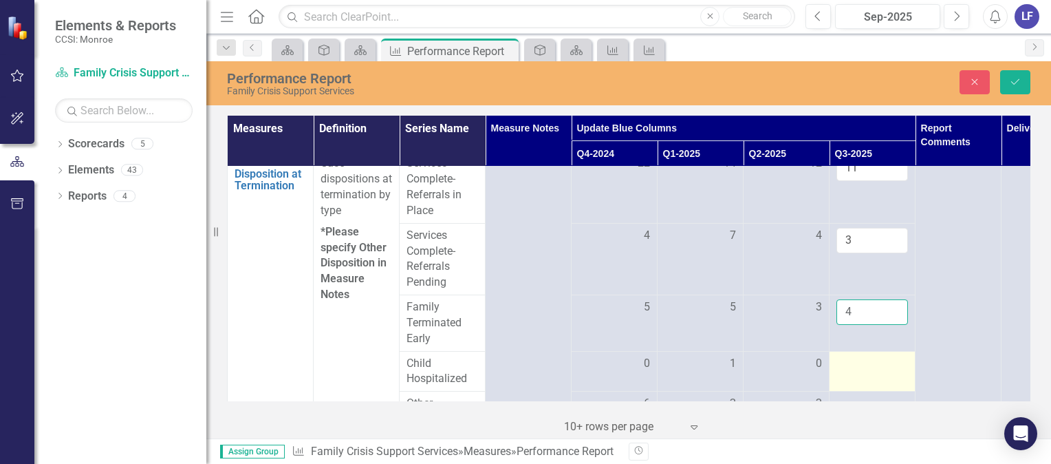
type input "4"
click at [863, 361] on div at bounding box center [872, 364] width 72 height 17
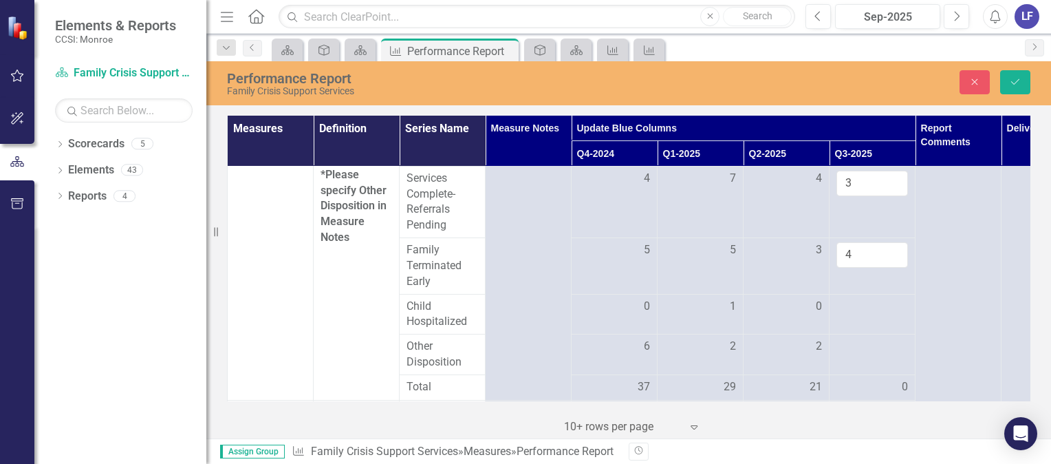
scroll to position [857, 0]
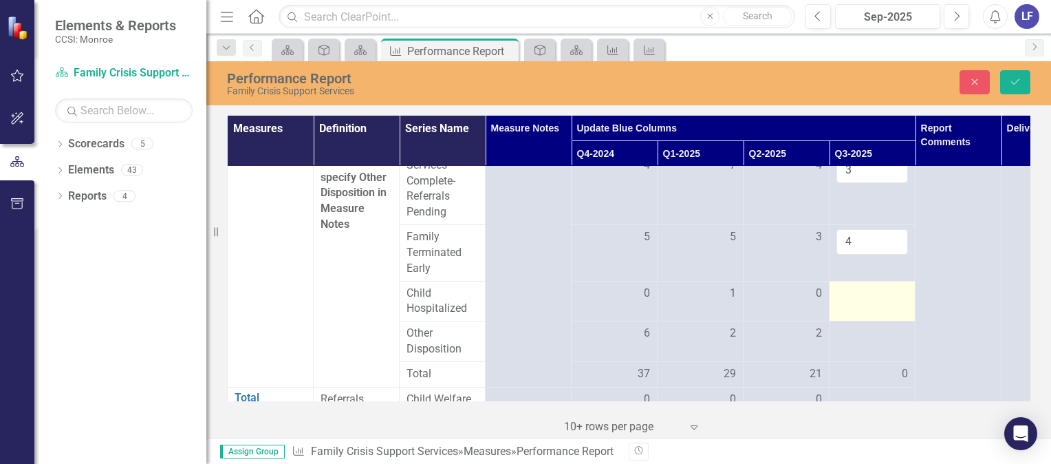
click at [871, 292] on div at bounding box center [872, 293] width 72 height 17
click at [862, 296] on td at bounding box center [872, 301] width 86 height 41
drag, startPoint x: 862, startPoint y: 296, endPoint x: 851, endPoint y: 295, distance: 11.7
click at [851, 295] on input "number" at bounding box center [872, 297] width 72 height 25
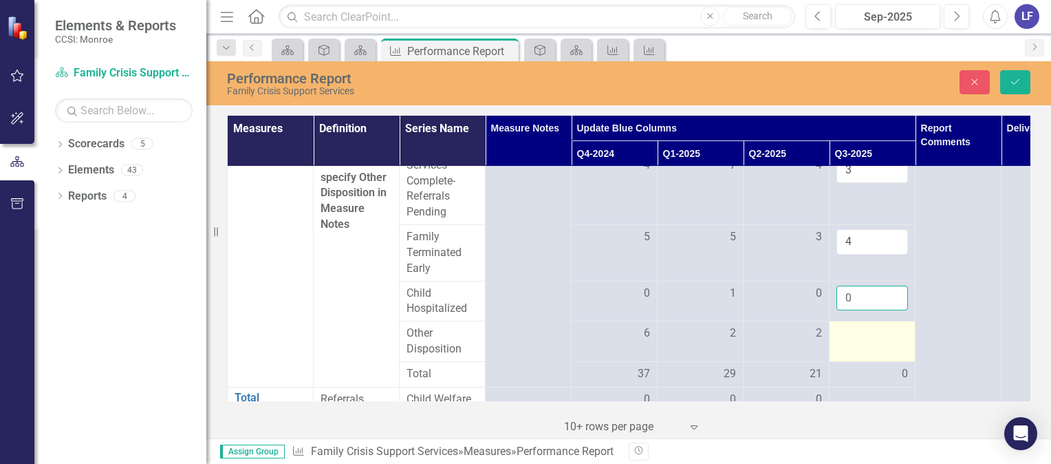
type input "0"
click at [862, 329] on div at bounding box center [872, 333] width 72 height 17
drag, startPoint x: 862, startPoint y: 329, endPoint x: 858, endPoint y: 335, distance: 7.8
click at [858, 335] on input "number" at bounding box center [872, 337] width 72 height 25
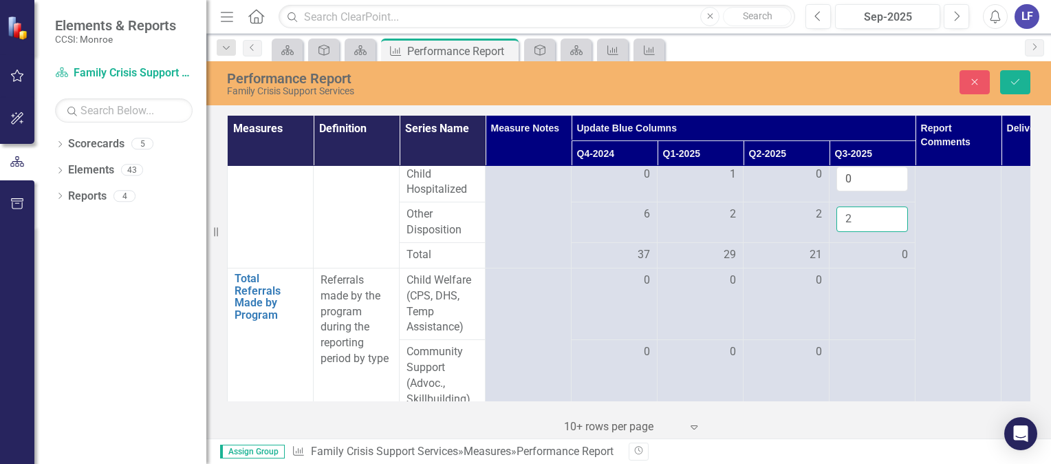
scroll to position [1015, 0]
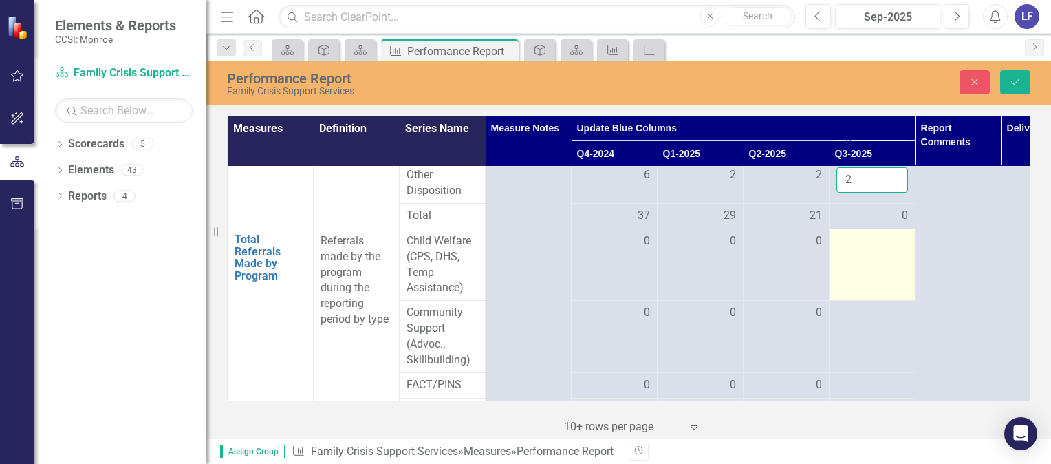
type input "2"
click at [876, 270] on td at bounding box center [872, 264] width 86 height 72
click at [862, 265] on td at bounding box center [872, 264] width 86 height 72
drag, startPoint x: 862, startPoint y: 265, endPoint x: 851, endPoint y: 241, distance: 25.8
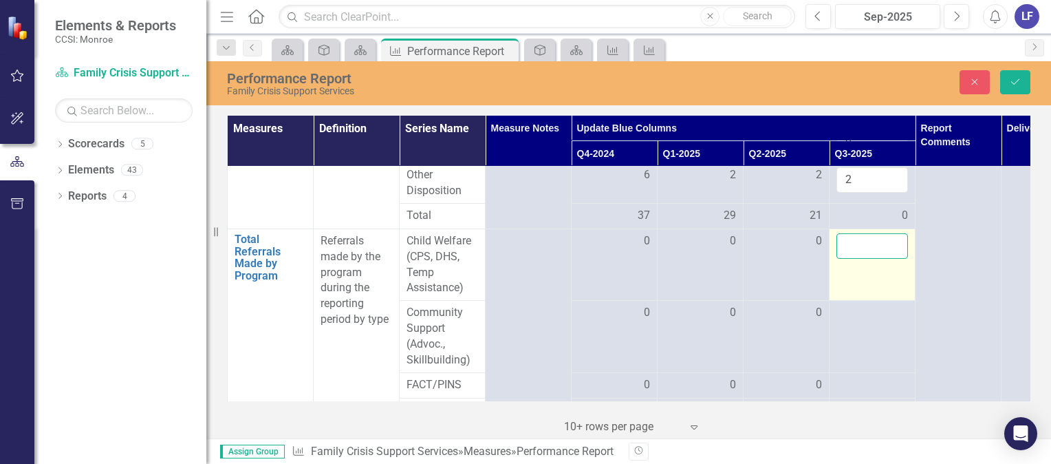
click at [851, 241] on input "number" at bounding box center [872, 245] width 72 height 25
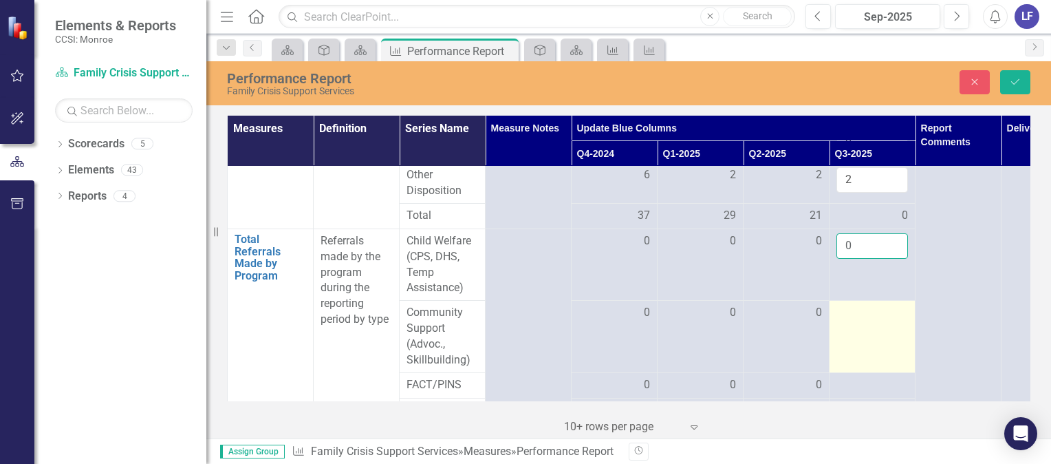
type input "0"
click at [849, 312] on div at bounding box center [872, 313] width 72 height 17
drag, startPoint x: 849, startPoint y: 312, endPoint x: 840, endPoint y: 312, distance: 8.3
click at [840, 312] on input "number" at bounding box center [872, 317] width 72 height 25
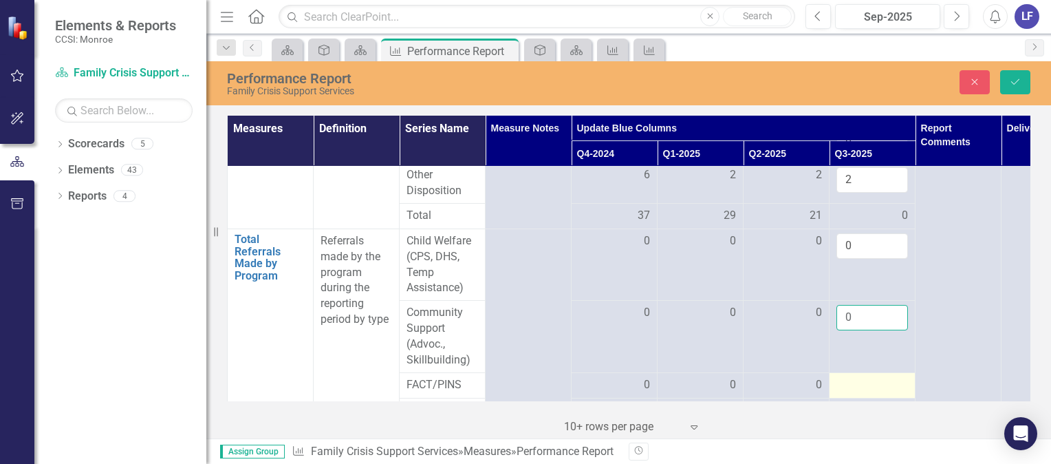
type input "0"
click at [847, 377] on div at bounding box center [872, 385] width 72 height 17
click at [846, 382] on div at bounding box center [872, 385] width 72 height 17
click at [843, 380] on input "number" at bounding box center [872, 389] width 72 height 25
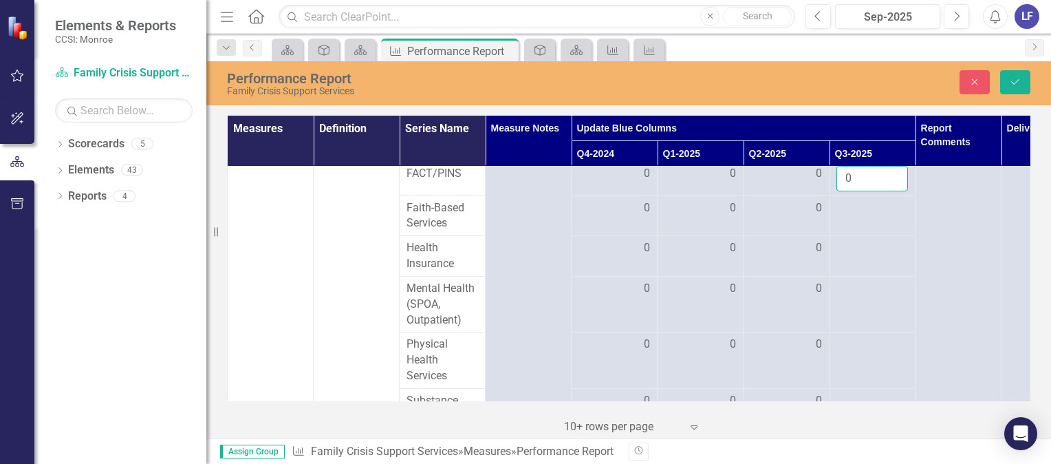
scroll to position [1217, 0]
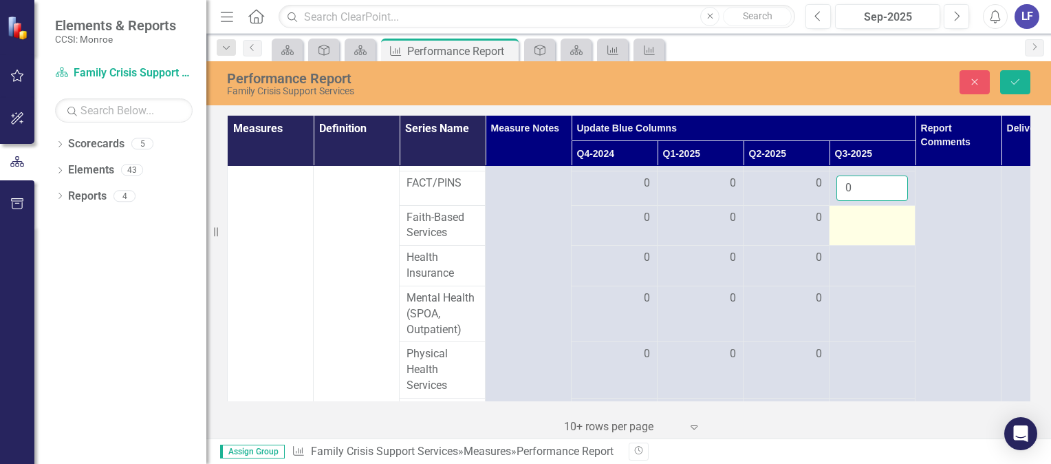
type input "0"
click at [858, 229] on td at bounding box center [872, 225] width 86 height 41
drag, startPoint x: 858, startPoint y: 229, endPoint x: 850, endPoint y: 217, distance: 14.3
click at [850, 217] on input "number" at bounding box center [872, 222] width 72 height 25
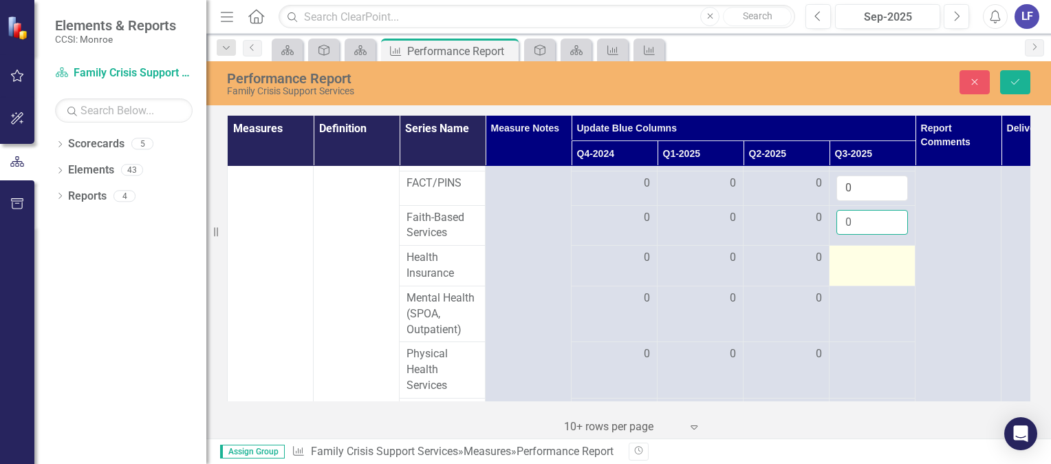
type input "0"
click at [850, 256] on div at bounding box center [872, 258] width 72 height 17
click at [849, 259] on input "number" at bounding box center [872, 262] width 72 height 25
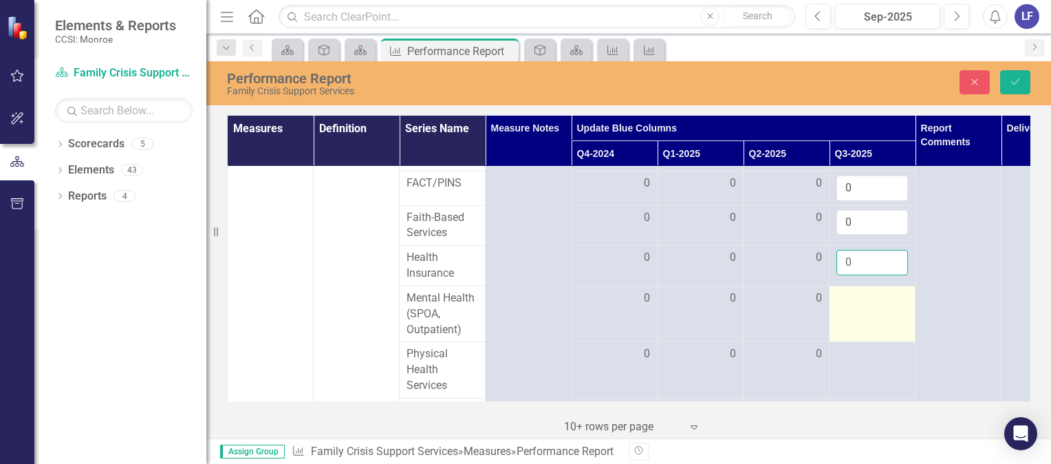
type input "0"
click at [854, 301] on td at bounding box center [872, 313] width 86 height 56
click at [847, 297] on div at bounding box center [872, 298] width 72 height 17
click at [848, 297] on div at bounding box center [872, 298] width 72 height 17
click at [848, 295] on input "number" at bounding box center [872, 302] width 72 height 25
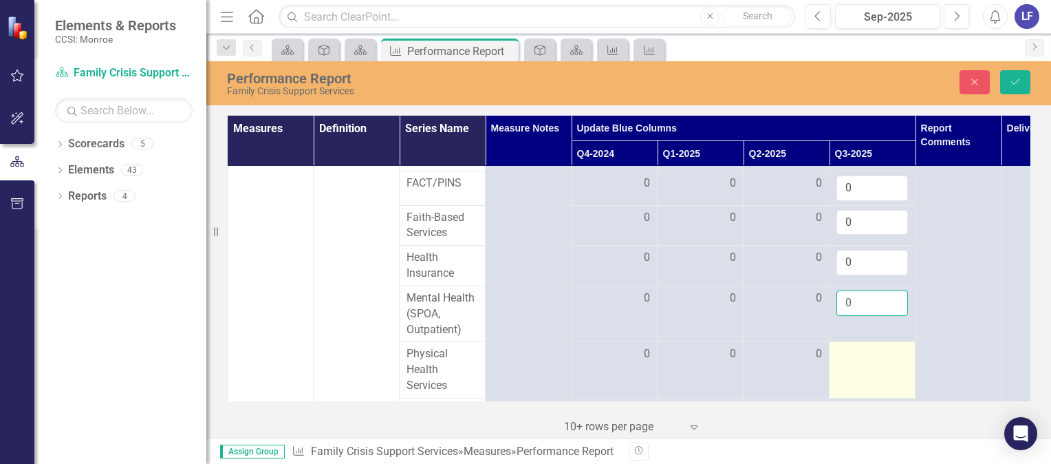
type input "0"
click at [853, 347] on div at bounding box center [872, 354] width 72 height 17
click at [849, 353] on input "number" at bounding box center [872, 358] width 72 height 25
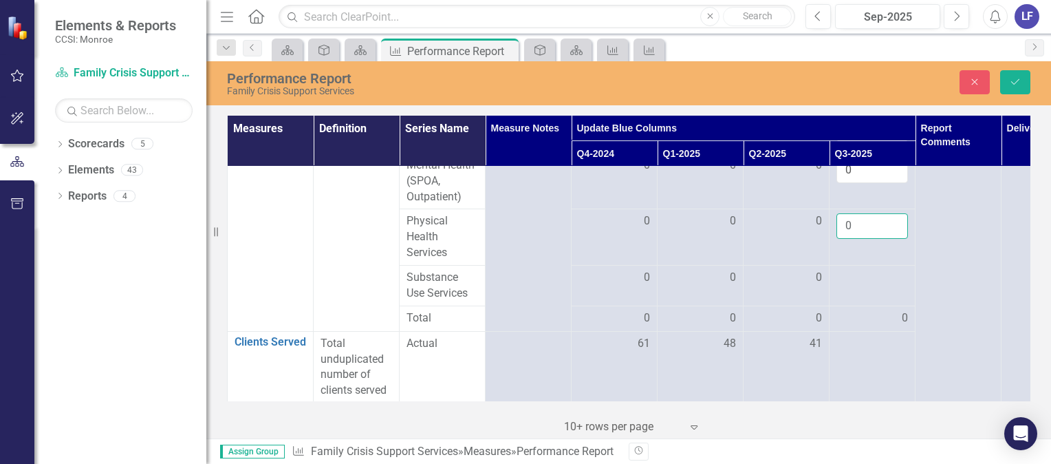
scroll to position [1354, 0]
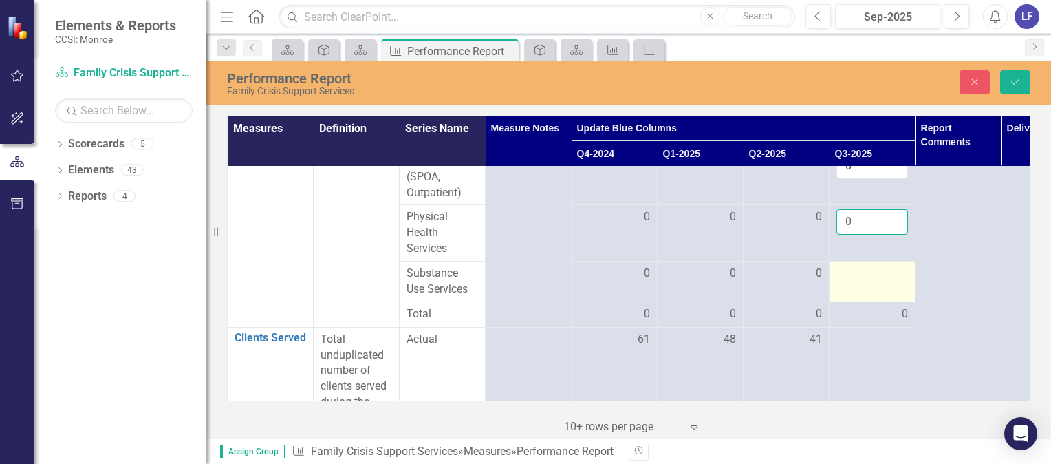
type input "0"
click at [869, 272] on div at bounding box center [872, 273] width 72 height 17
drag, startPoint x: 869, startPoint y: 272, endPoint x: 845, endPoint y: 272, distance: 24.1
click at [845, 272] on input "number" at bounding box center [872, 277] width 72 height 25
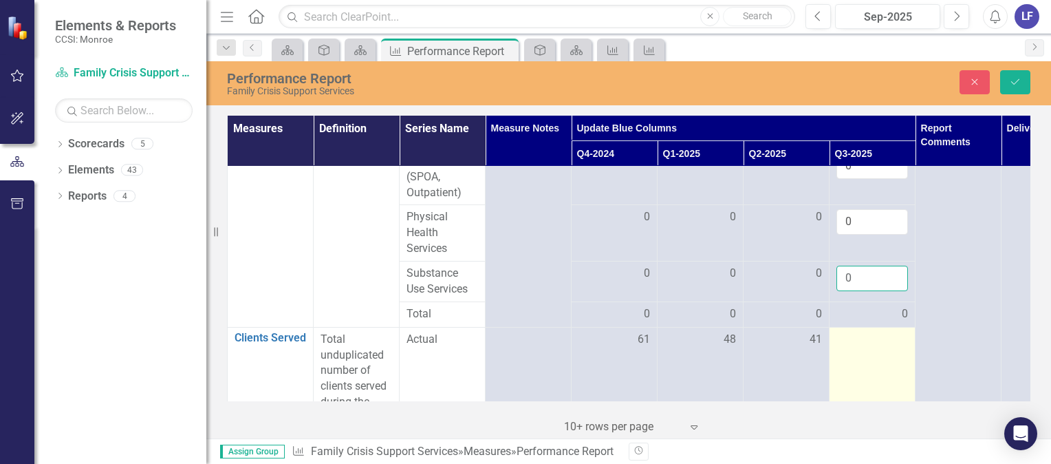
type input "0"
click at [865, 345] on td at bounding box center [872, 386] width 86 height 119
click at [860, 345] on td at bounding box center [872, 386] width 86 height 119
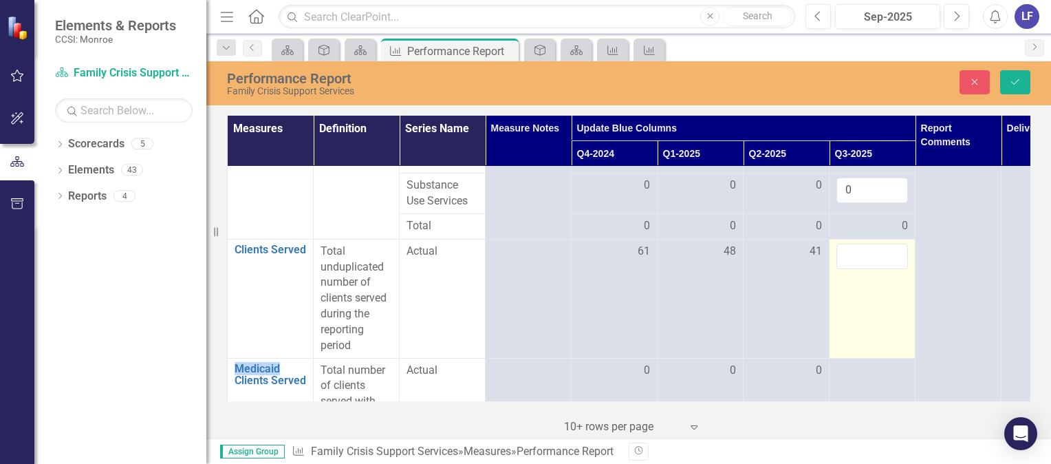
scroll to position [1433, 0]
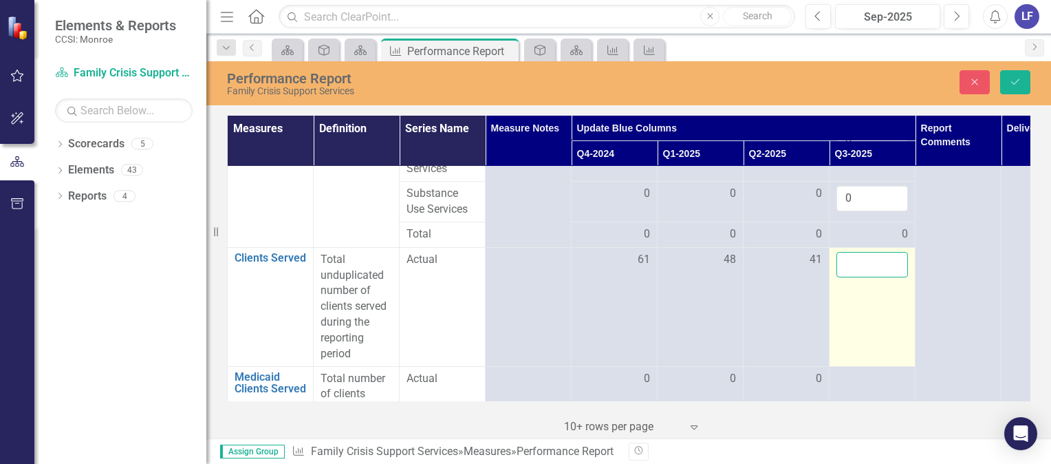
click at [868, 257] on input "number" at bounding box center [872, 264] width 72 height 25
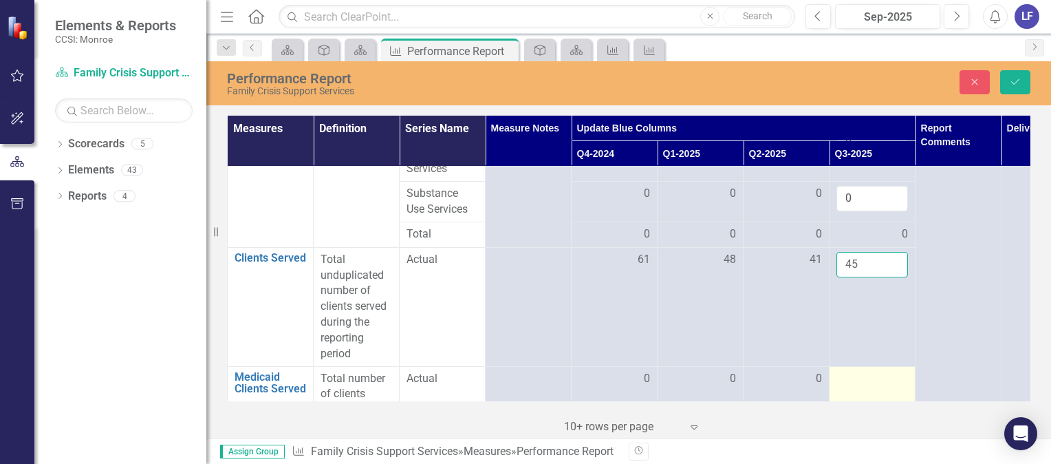
type input "45"
click at [842, 376] on div at bounding box center [872, 379] width 72 height 17
click at [841, 376] on div at bounding box center [872, 379] width 72 height 17
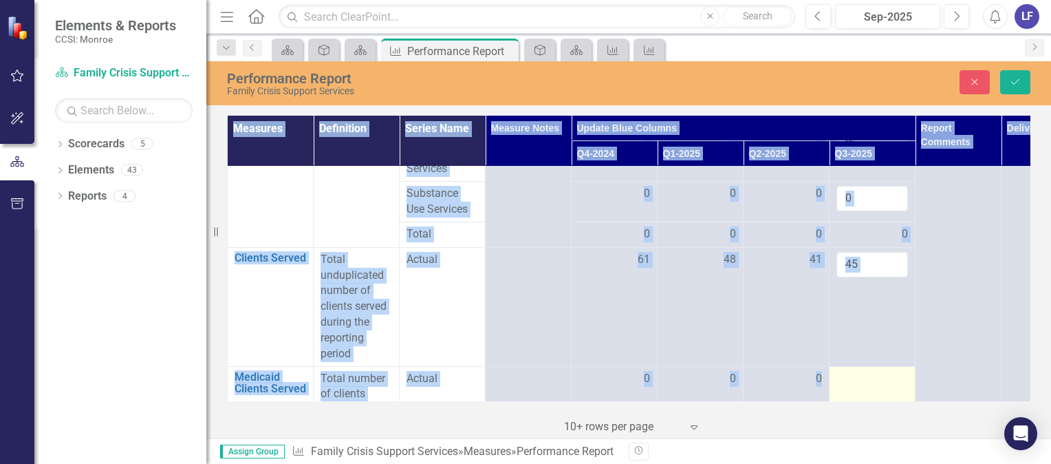
click at [841, 376] on div at bounding box center [872, 379] width 72 height 17
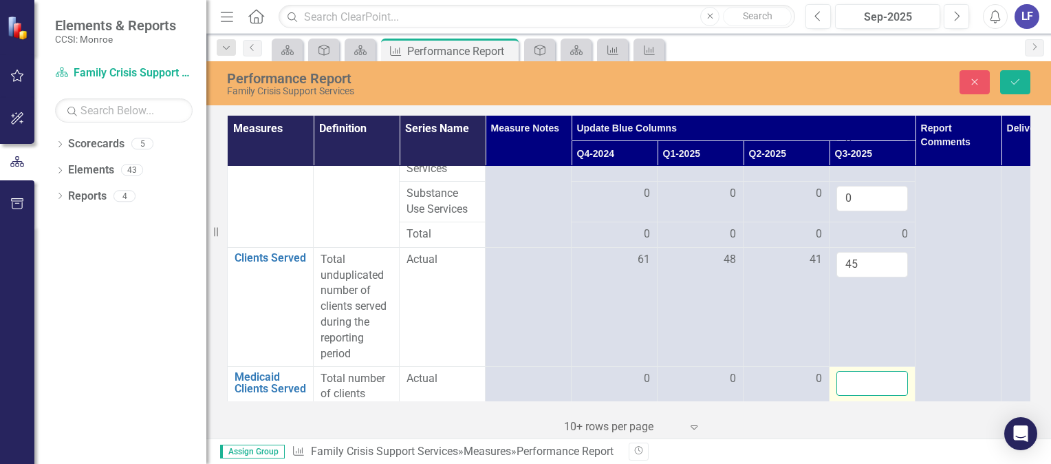
click at [843, 375] on input "number" at bounding box center [872, 383] width 72 height 25
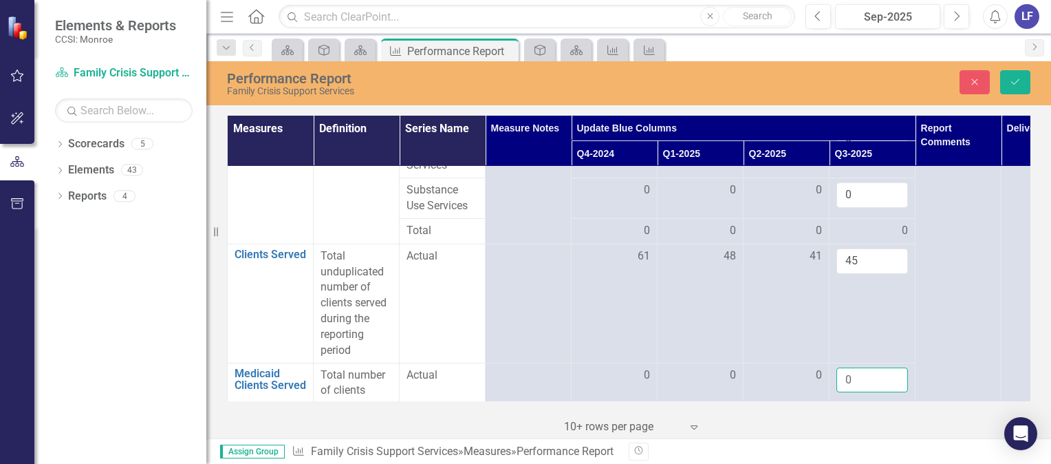
scroll to position [1490, 0]
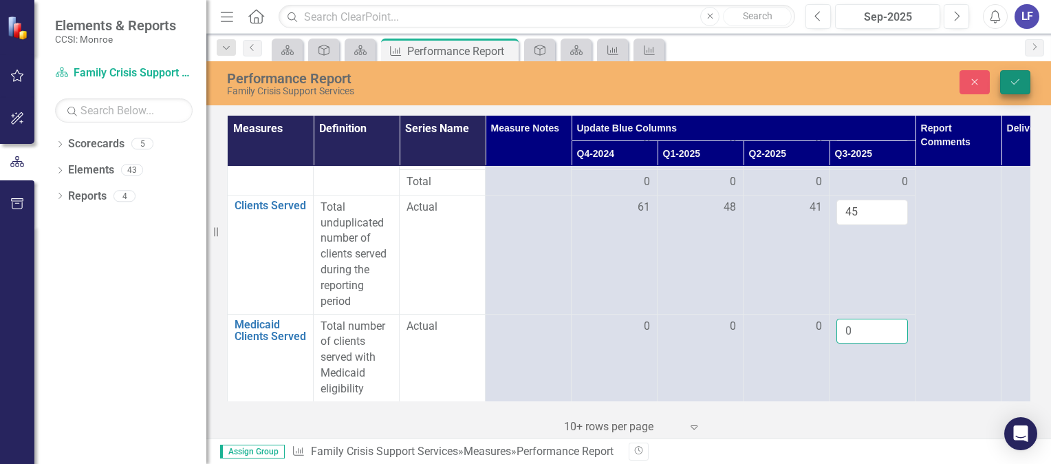
type input "0"
click at [1016, 77] on icon "Save" at bounding box center [1015, 82] width 12 height 10
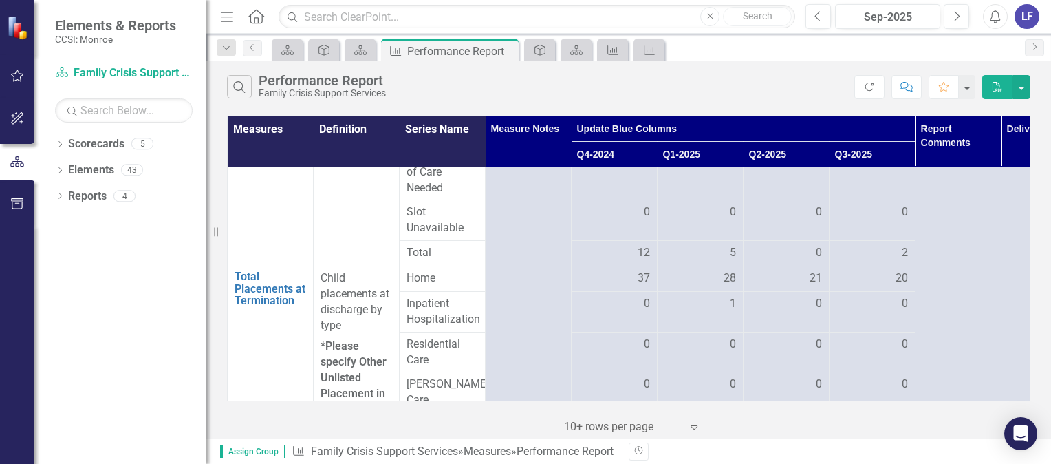
scroll to position [0, 0]
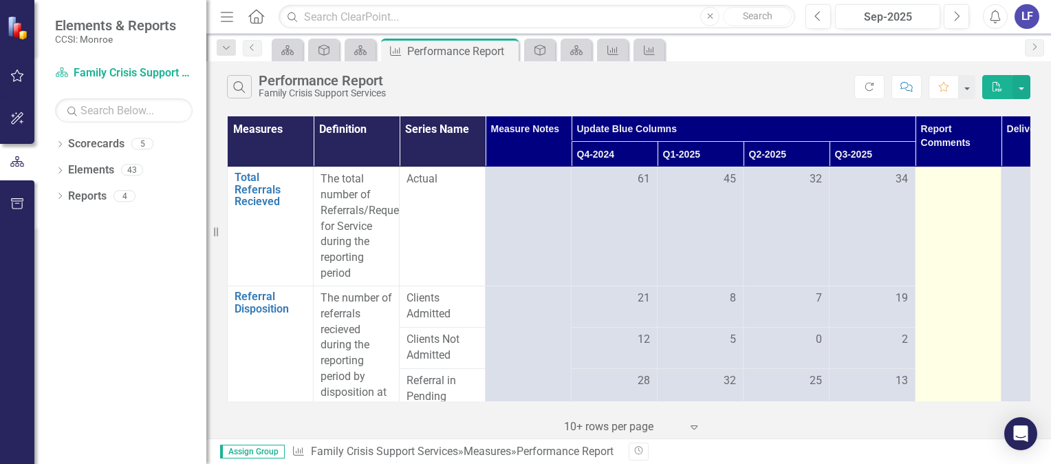
click at [944, 182] on div at bounding box center [958, 179] width 72 height 17
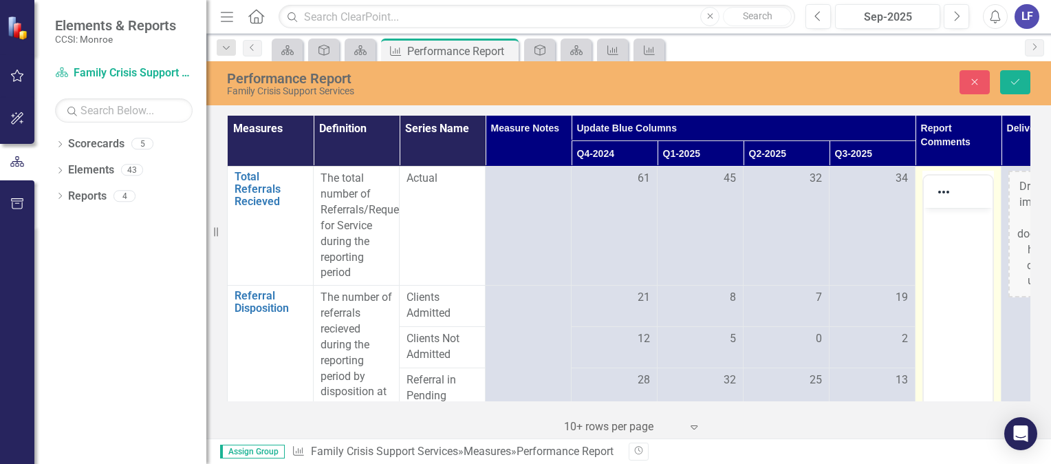
click at [931, 211] on p "Rich Text Area. Press ALT-0 for help." at bounding box center [958, 219] width 62 height 17
click at [933, 227] on p "Rich Text Area. Press ALT-0 for help." at bounding box center [958, 219] width 62 height 17
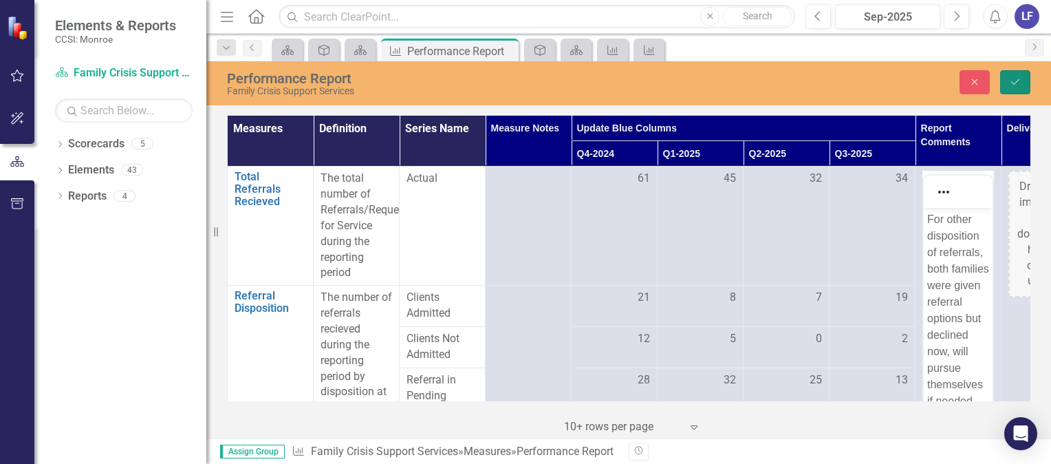
click at [1010, 80] on icon "Save" at bounding box center [1015, 82] width 12 height 10
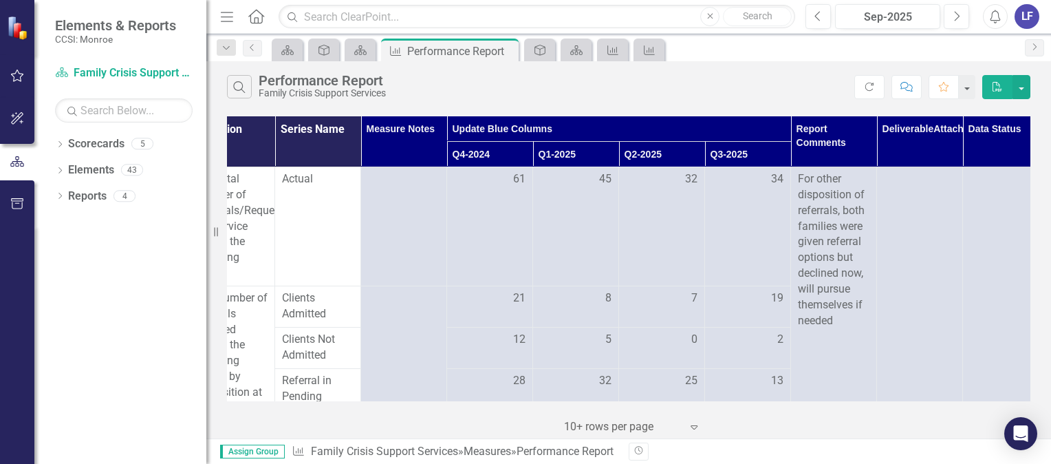
scroll to position [0, 153]
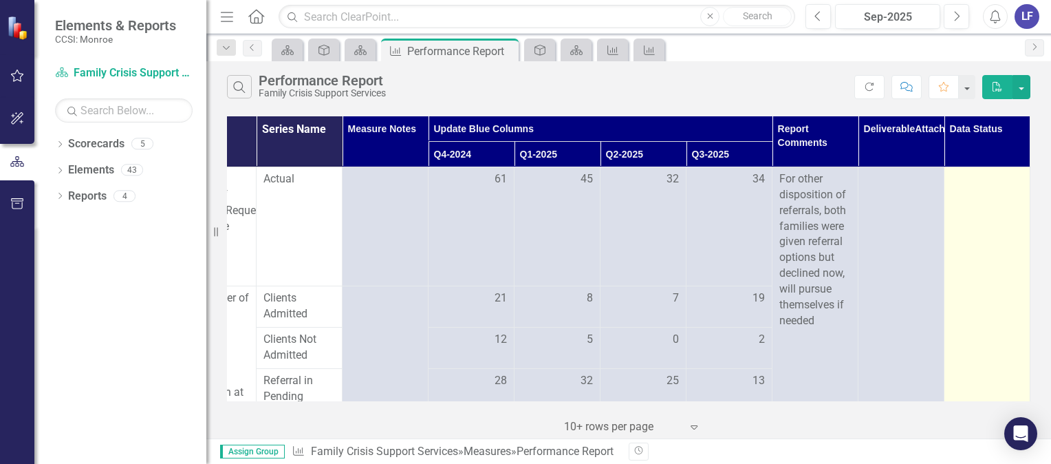
click at [968, 180] on div at bounding box center [987, 179] width 72 height 17
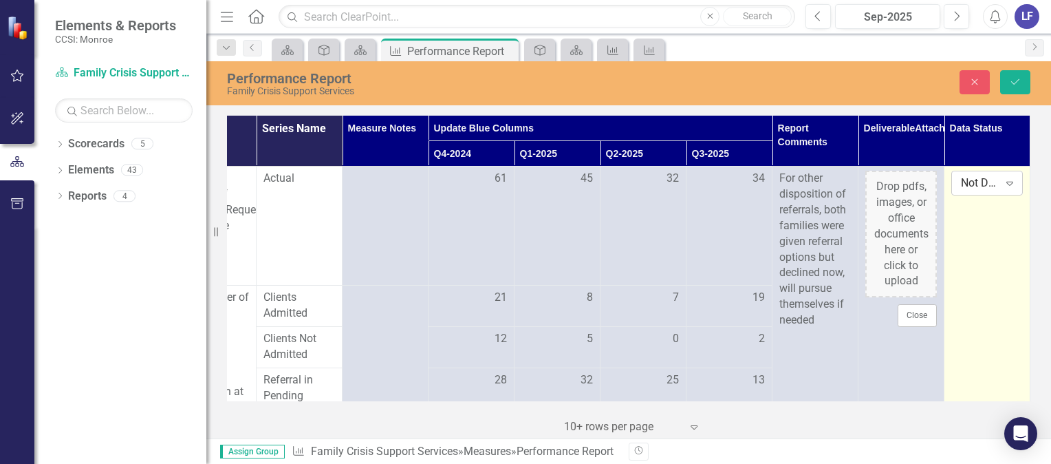
click at [963, 185] on div "Not Defined" at bounding box center [980, 183] width 38 height 16
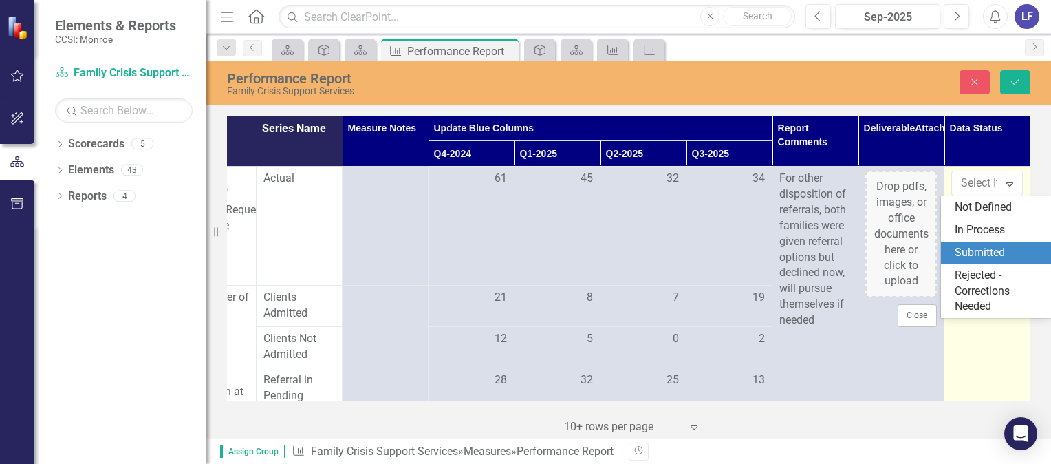
click at [970, 250] on div "Submitted" at bounding box center [999, 253] width 88 height 16
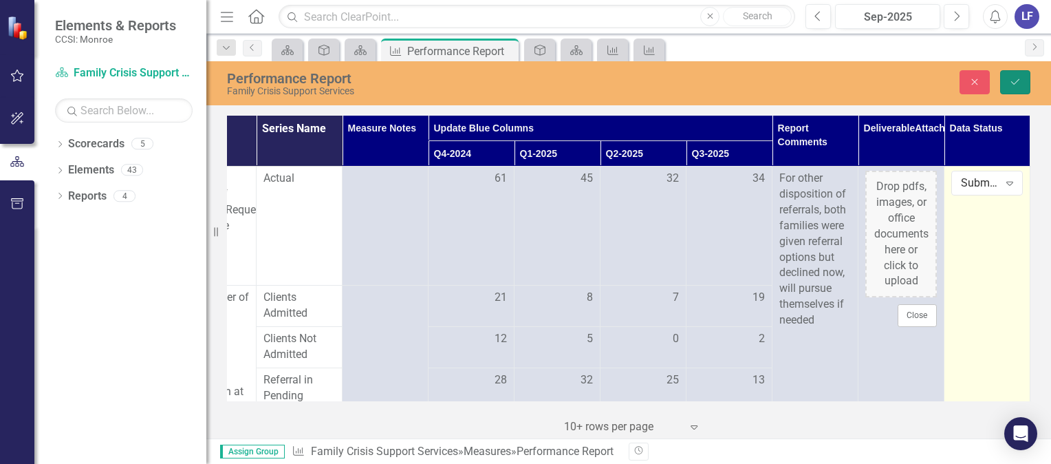
click at [1014, 78] on icon "Save" at bounding box center [1015, 82] width 12 height 10
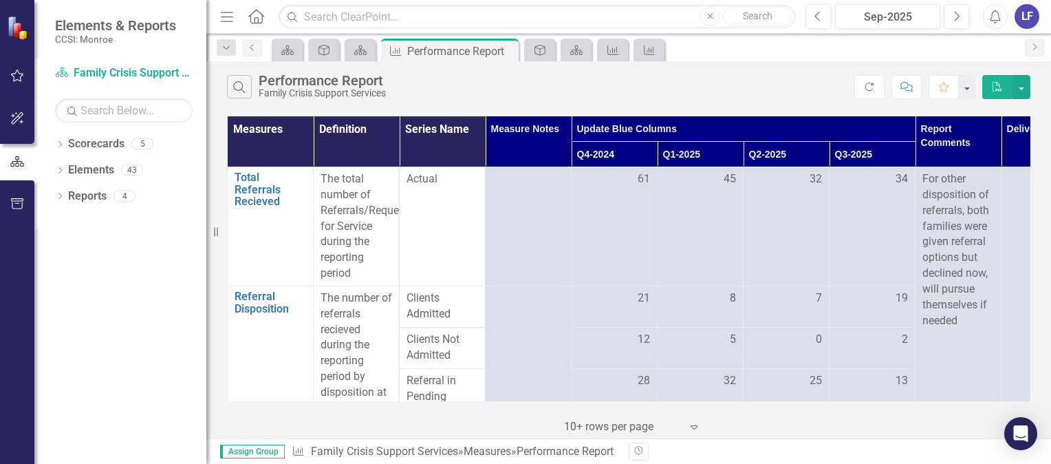
click at [254, 21] on icon at bounding box center [256, 16] width 16 height 14
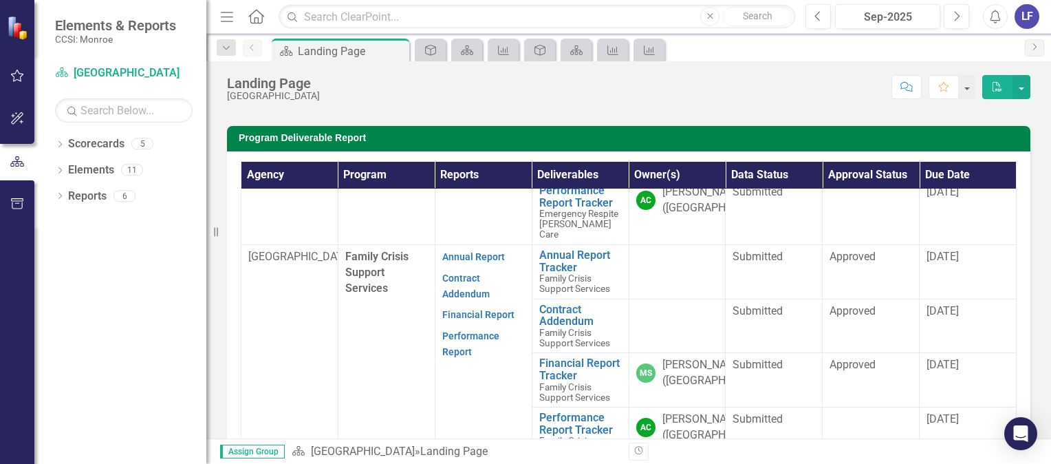
scroll to position [206, 0]
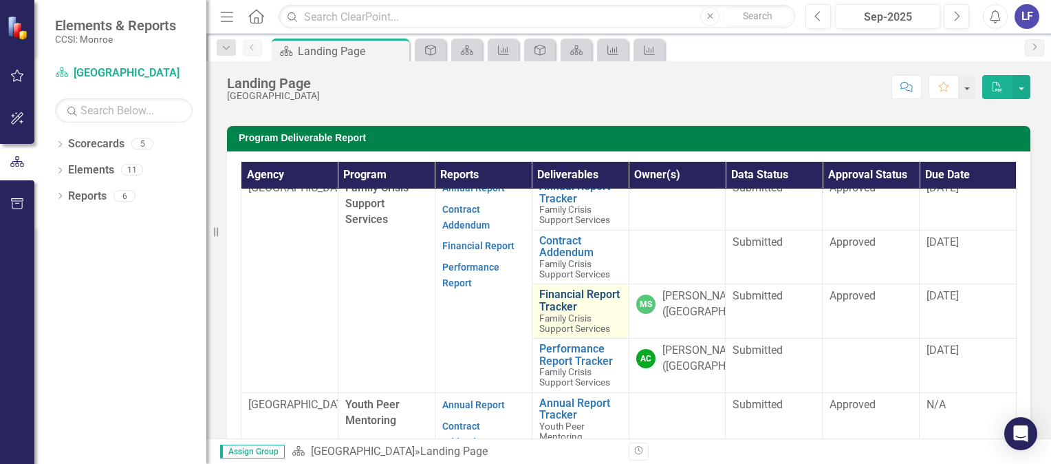
click at [552, 312] on link "Financial Report Tracker" at bounding box center [580, 300] width 83 height 24
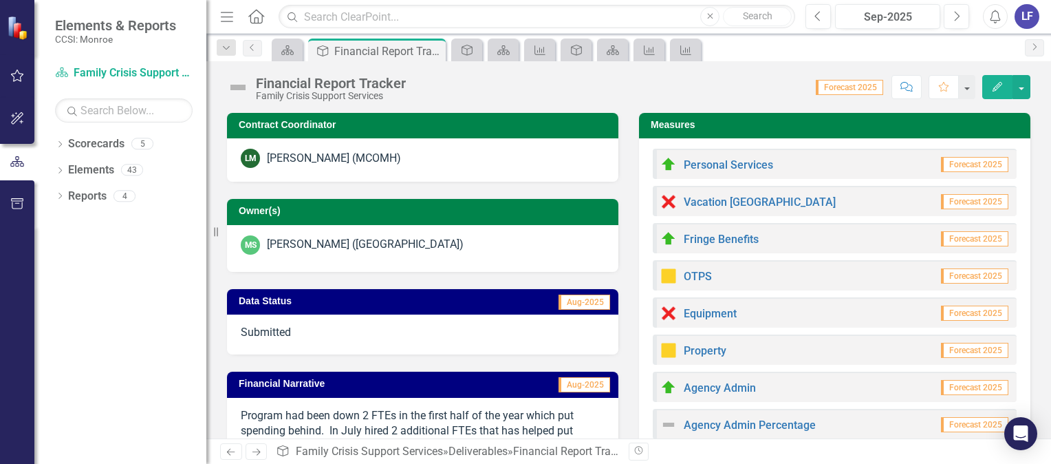
click at [257, 19] on icon "Home" at bounding box center [256, 16] width 18 height 14
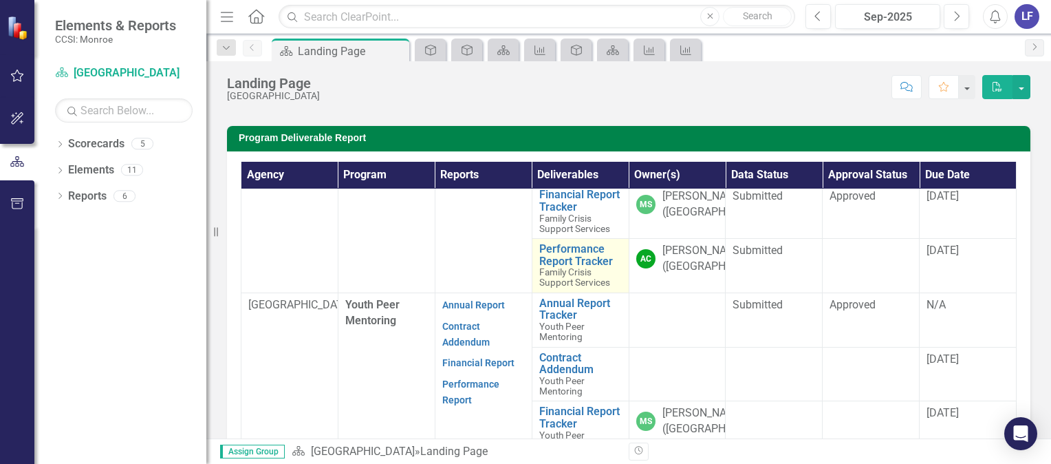
scroll to position [365, 0]
click at [1032, 17] on div "LF" at bounding box center [1026, 16] width 25 height 25
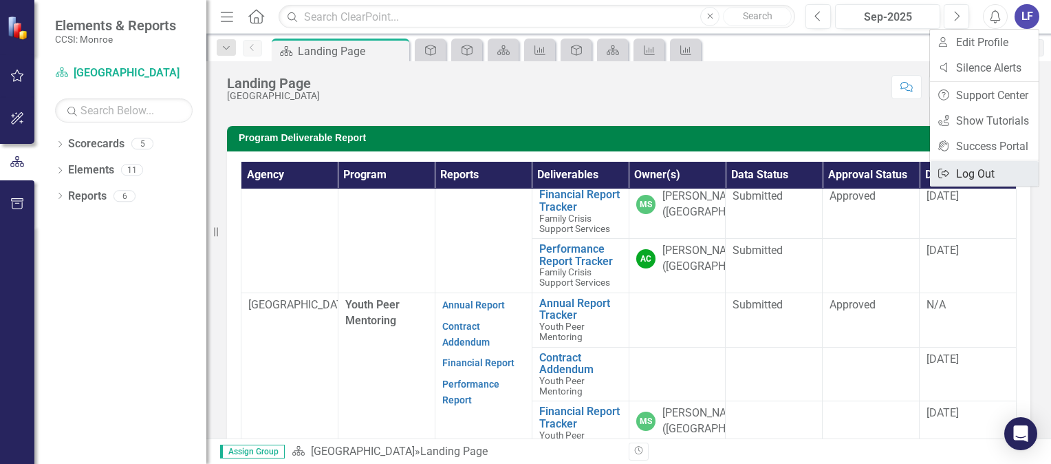
click at [984, 174] on link "Logout Log Out" at bounding box center [984, 173] width 109 height 25
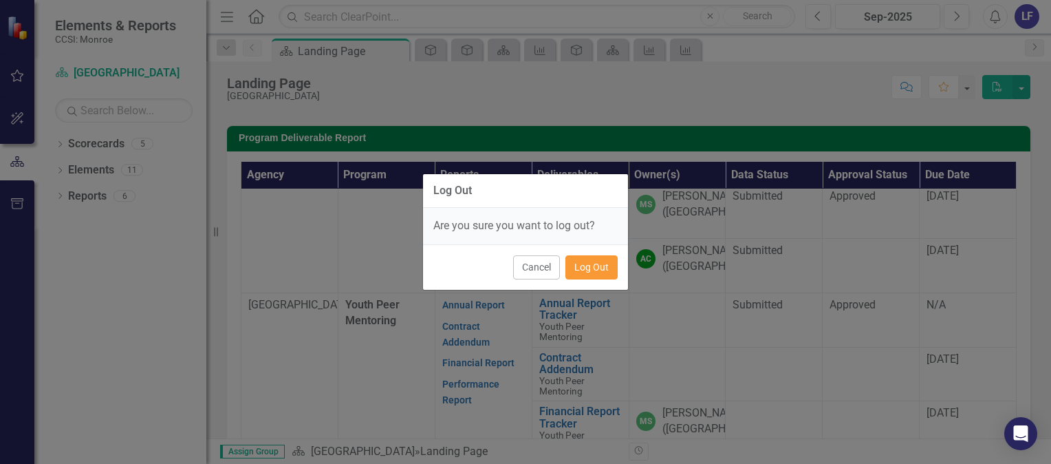
drag, startPoint x: 594, startPoint y: 267, endPoint x: 607, endPoint y: 225, distance: 43.9
click at [594, 267] on button "Log Out" at bounding box center [591, 267] width 52 height 24
